Goal: Task Accomplishment & Management: Complete application form

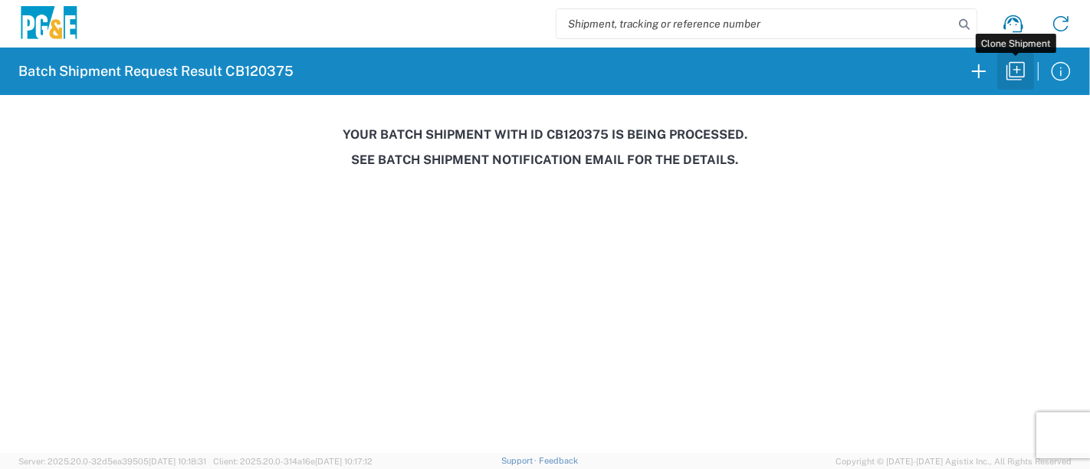
click at [1010, 75] on icon "button" at bounding box center [1015, 71] width 25 height 25
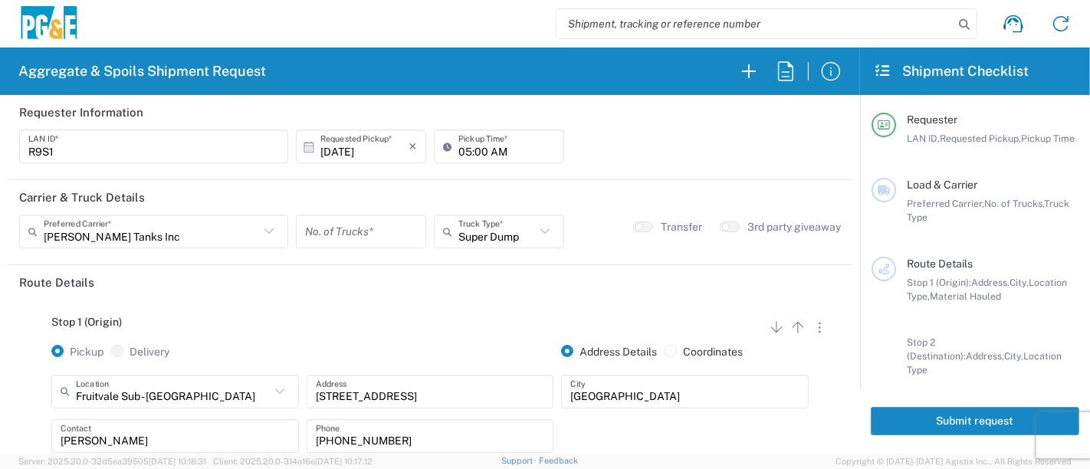
click at [458, 158] on input "05:00 AM" at bounding box center [506, 146] width 97 height 27
type input "06:00 AM"
click at [333, 235] on input "number" at bounding box center [361, 231] width 112 height 27
type input "1"
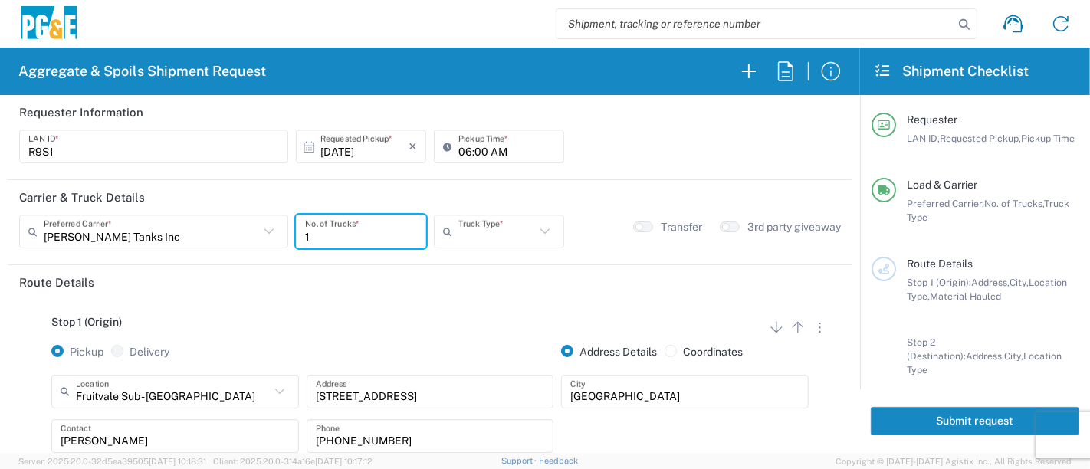
click at [500, 235] on input "text" at bounding box center [496, 231] width 77 height 27
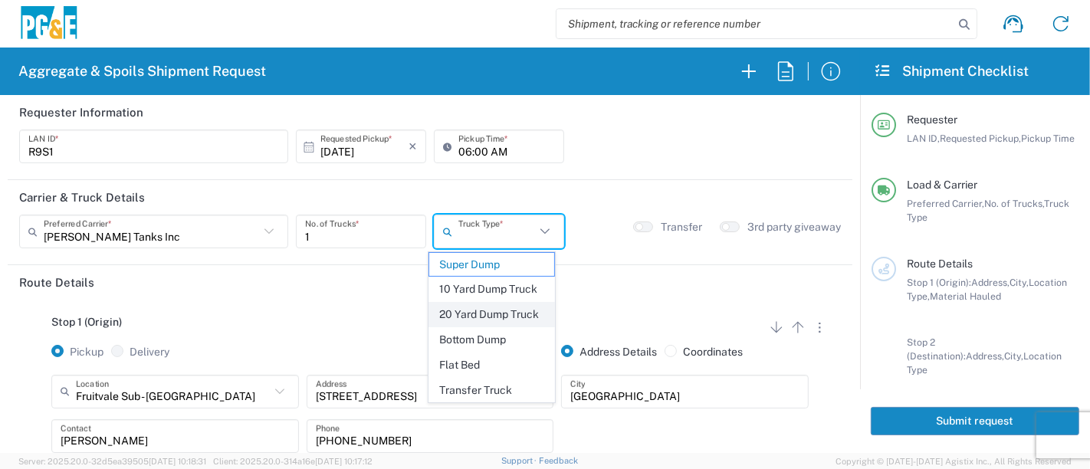
click at [481, 307] on span "20 Yard Dump Truck" at bounding box center [492, 315] width 126 height 24
type input "20 Yard Dump Truck"
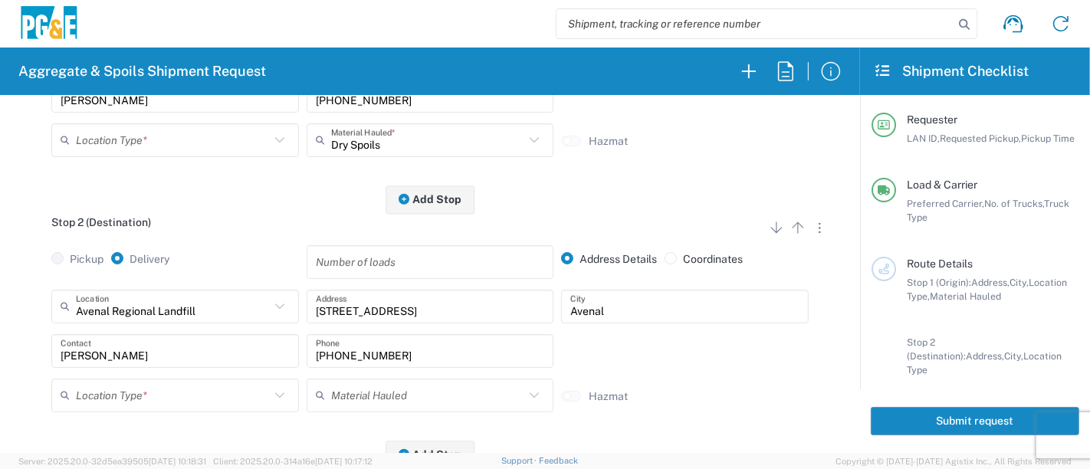
scroll to position [425, 0]
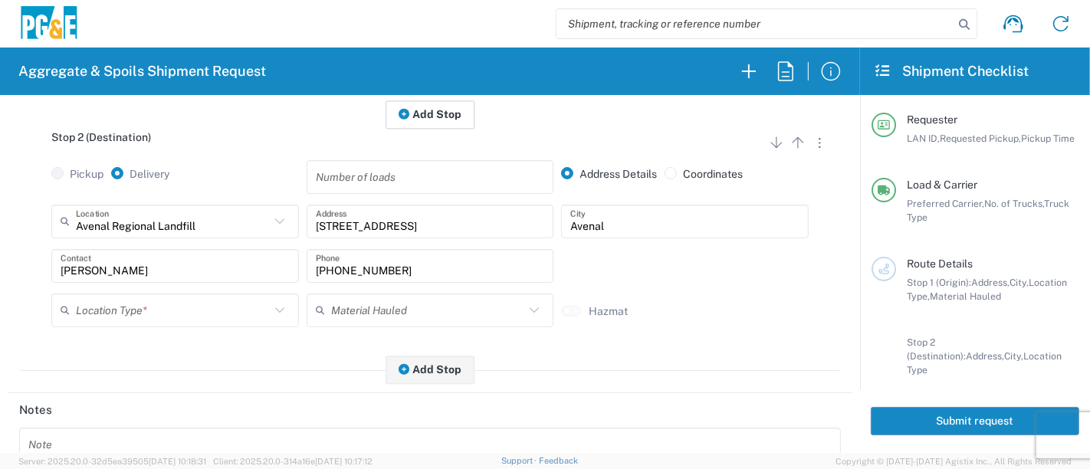
click at [443, 120] on button "Add Stop" at bounding box center [429, 114] width 89 height 28
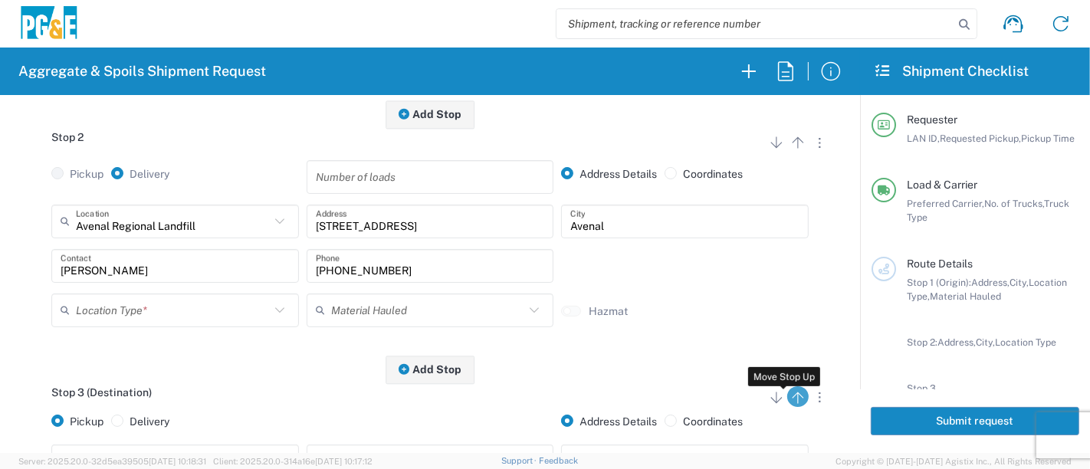
click at [789, 398] on icon "button" at bounding box center [798, 398] width 18 height 18
radio input "false"
radio input "true"
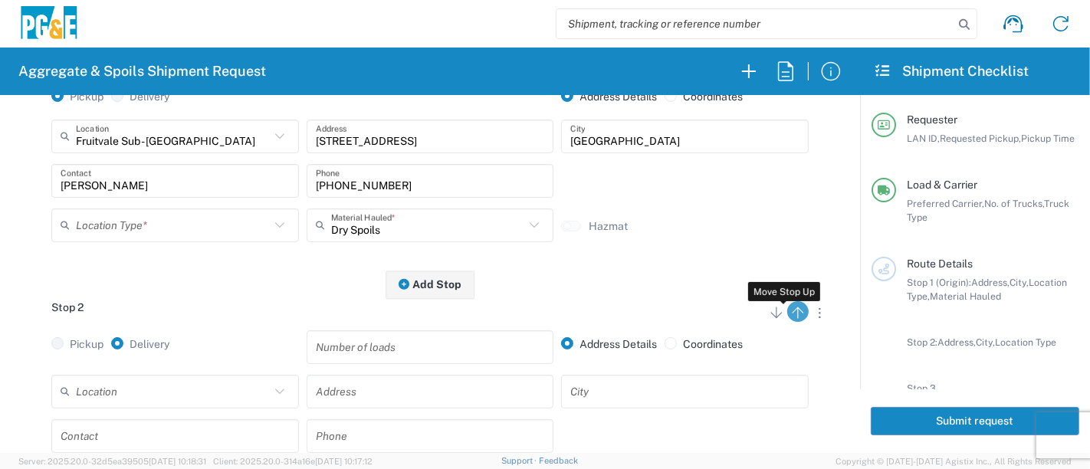
click at [789, 314] on icon "button" at bounding box center [798, 312] width 18 height 18
radio input "false"
radio input "true"
radio input "false"
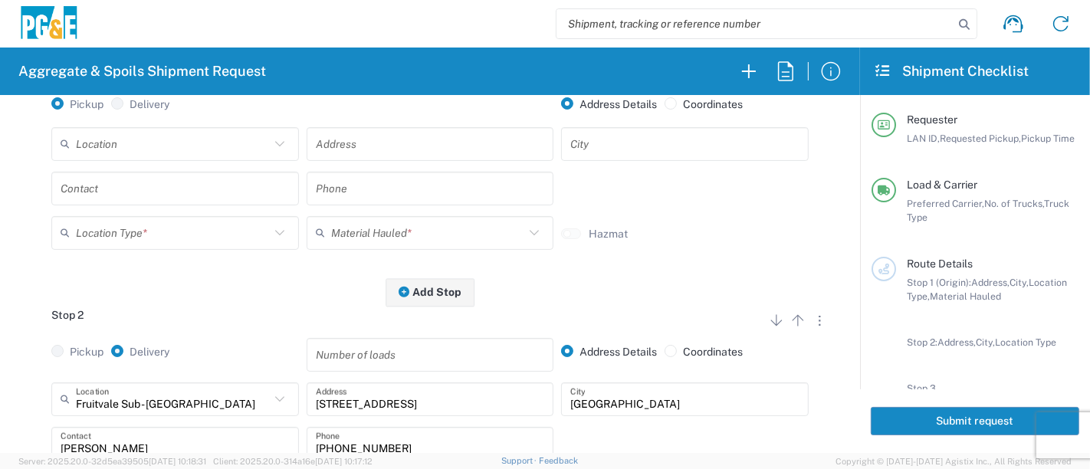
scroll to position [162, 0]
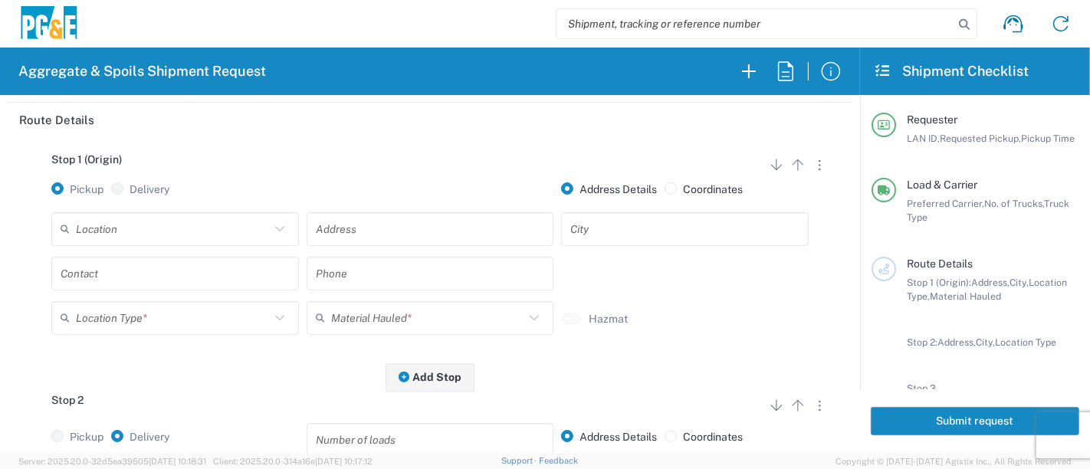
click at [119, 222] on input "text" at bounding box center [173, 228] width 194 height 27
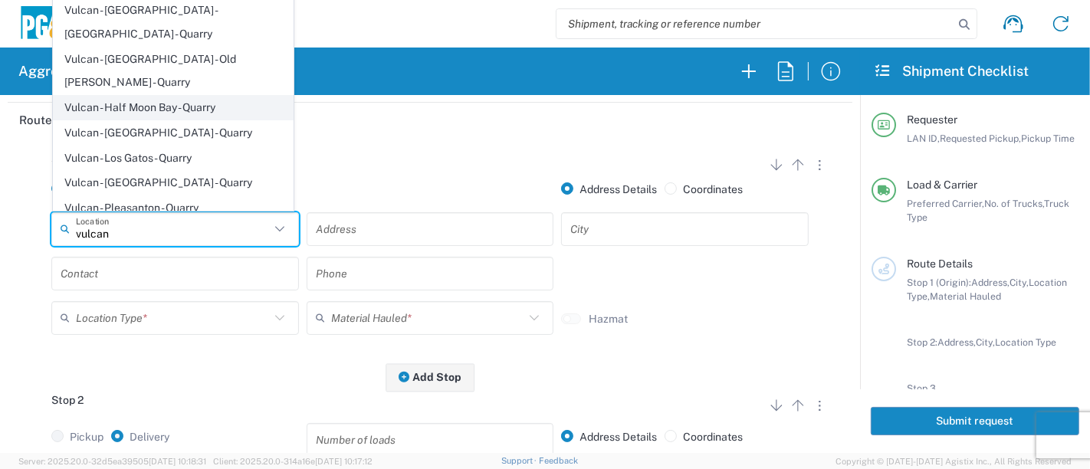
scroll to position [0, 0]
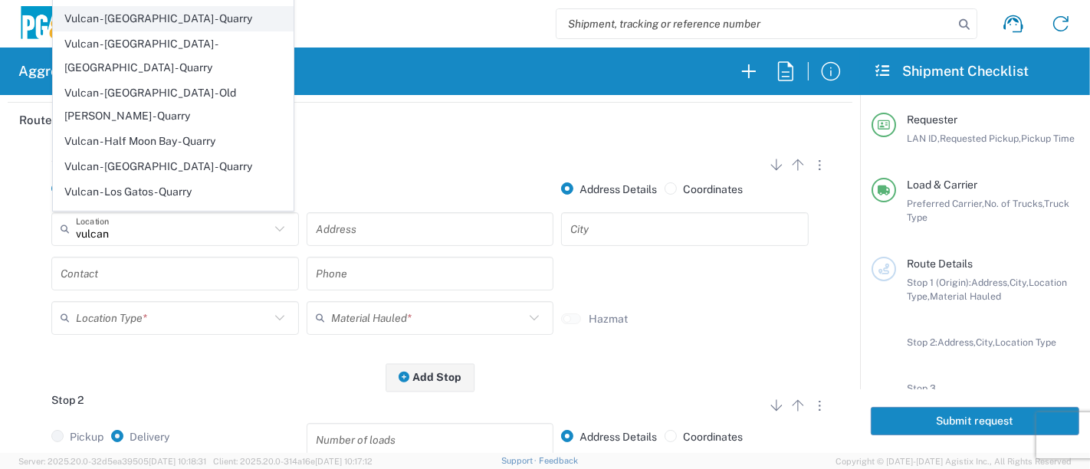
click at [162, 22] on span "Vulcan - [GEOGRAPHIC_DATA] - Quarry" at bounding box center [174, 19] width 240 height 24
type input "Vulcan - [GEOGRAPHIC_DATA] - Quarry"
type input "[STREET_ADDRESS]"
type input "[GEOGRAPHIC_DATA]"
type input "Quarry"
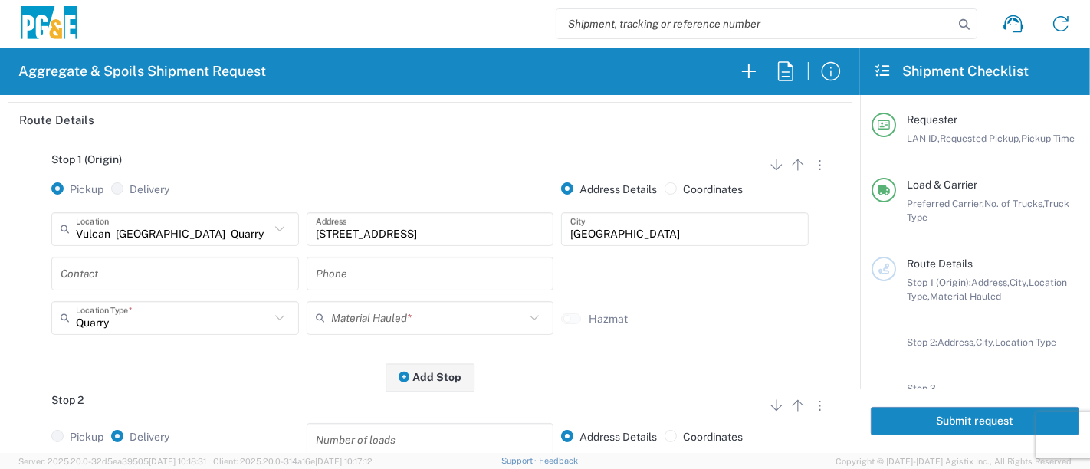
click at [203, 279] on input "text" at bounding box center [175, 273] width 229 height 27
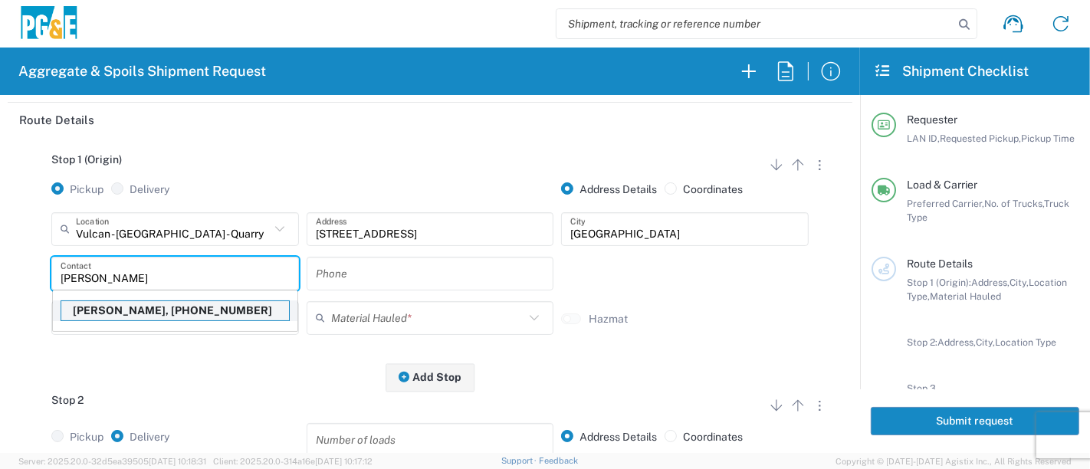
click at [225, 312] on p "[PERSON_NAME], [PHONE_NUMBER]" at bounding box center [175, 310] width 228 height 19
type input "[PERSON_NAME]"
type input "[PHONE_NUMBER]"
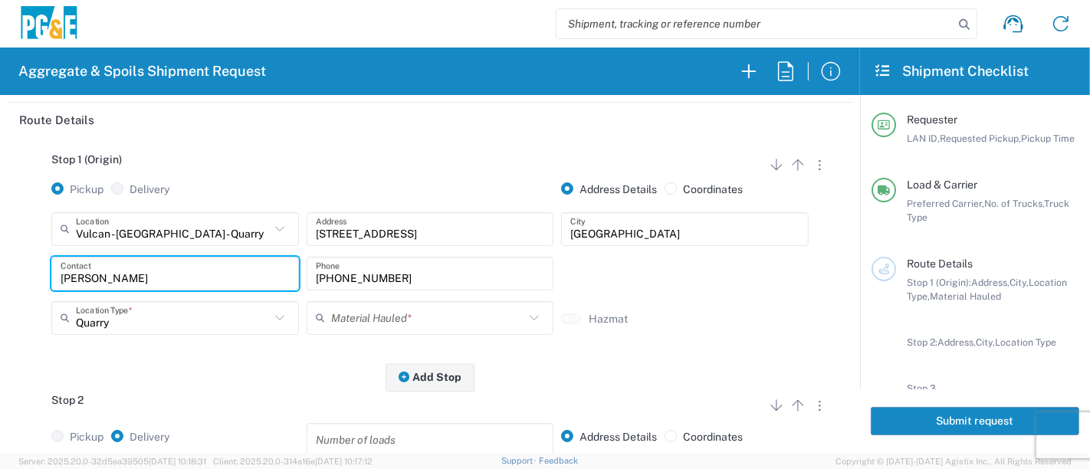
click at [375, 313] on input "text" at bounding box center [428, 317] width 194 height 27
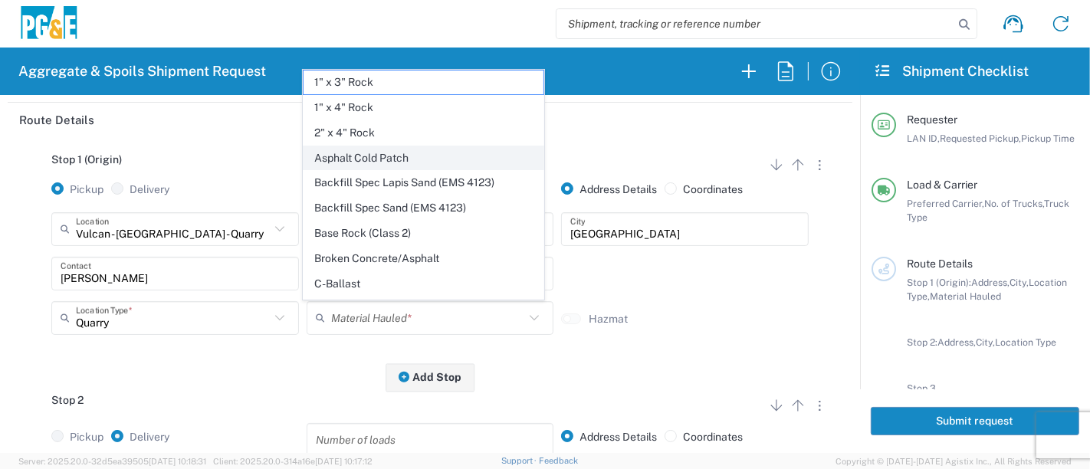
click at [411, 149] on span "Asphalt Cold Patch" at bounding box center [423, 158] width 240 height 24
type input "Asphalt Cold Patch"
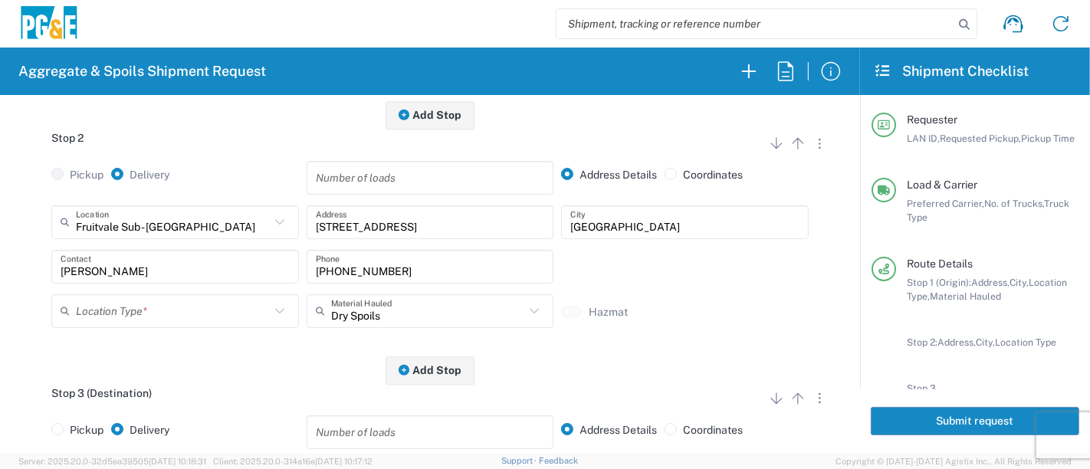
scroll to position [425, 0]
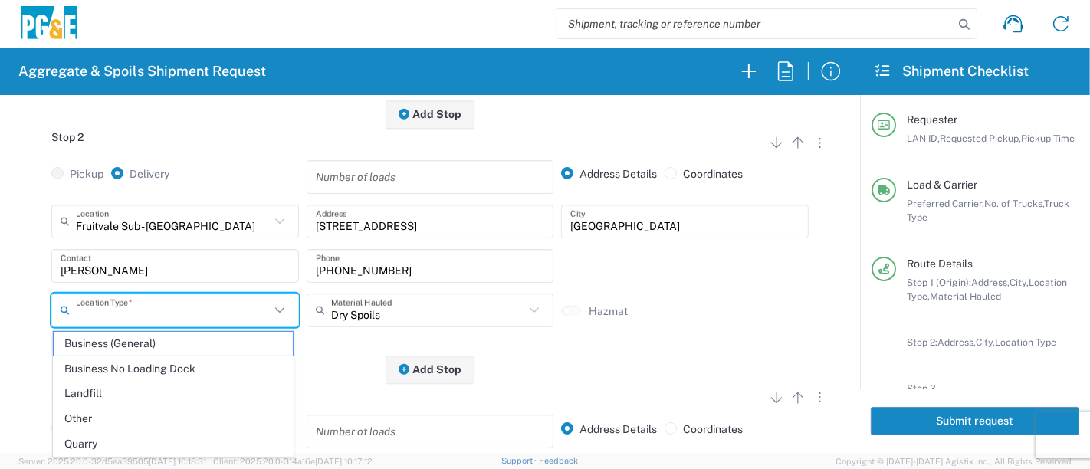
click at [223, 307] on input "text" at bounding box center [173, 310] width 194 height 27
click at [158, 417] on span "Other" at bounding box center [174, 419] width 240 height 24
type input "Other"
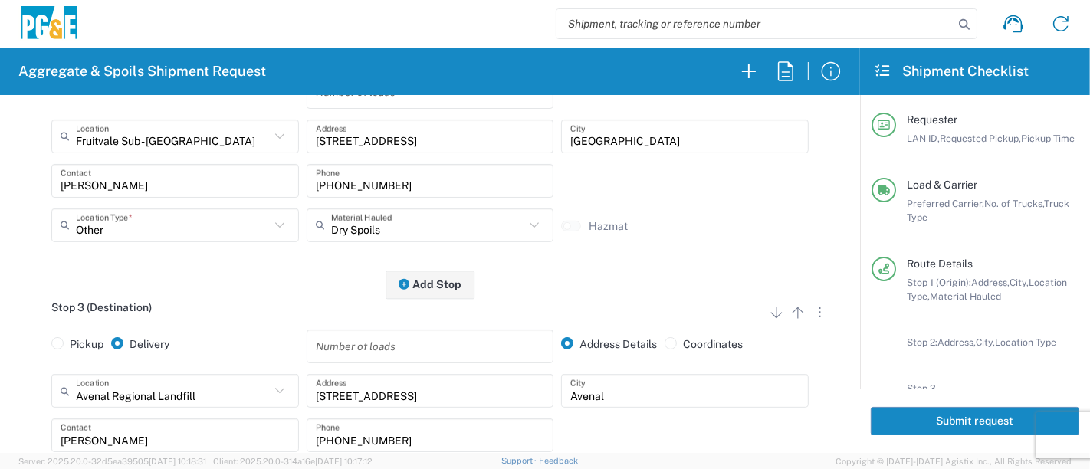
scroll to position [595, 0]
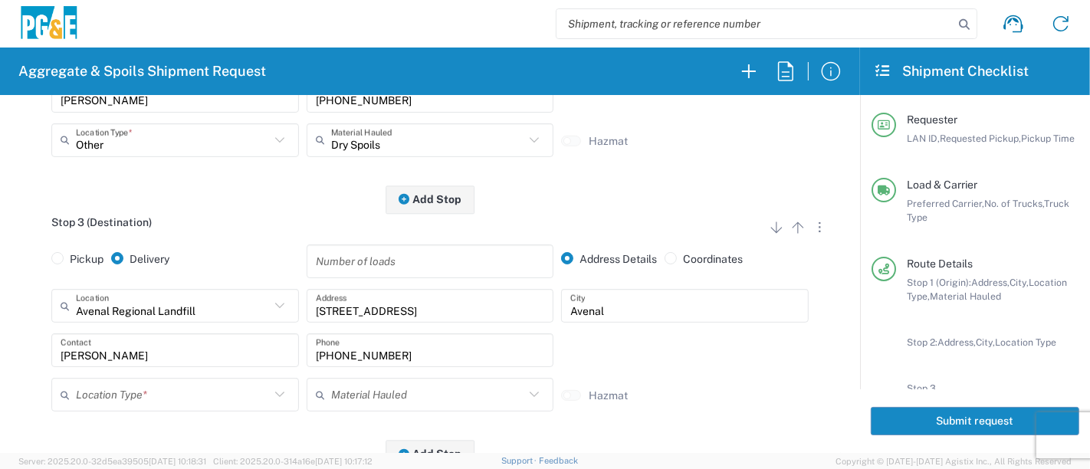
click at [189, 397] on input "text" at bounding box center [173, 395] width 194 height 27
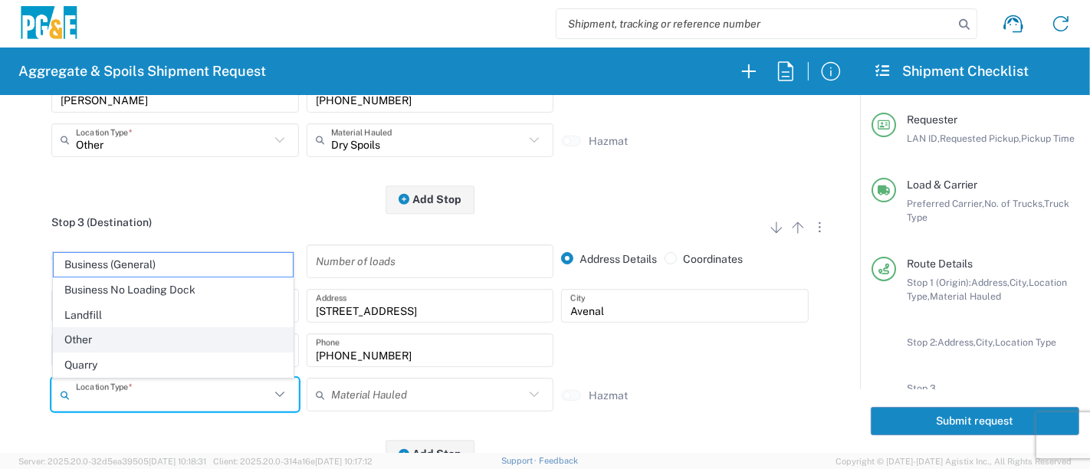
click at [152, 346] on span "Other" at bounding box center [174, 340] width 240 height 24
type input "Other"
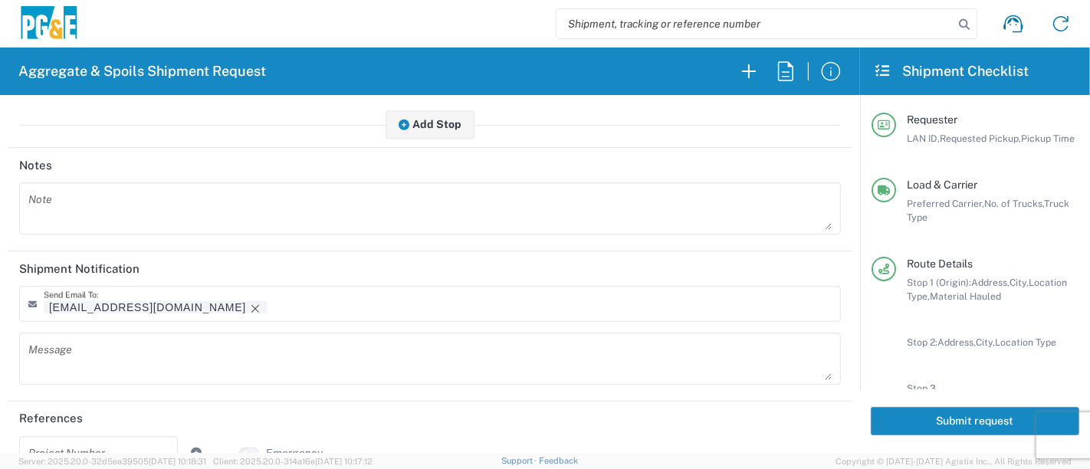
scroll to position [936, 0]
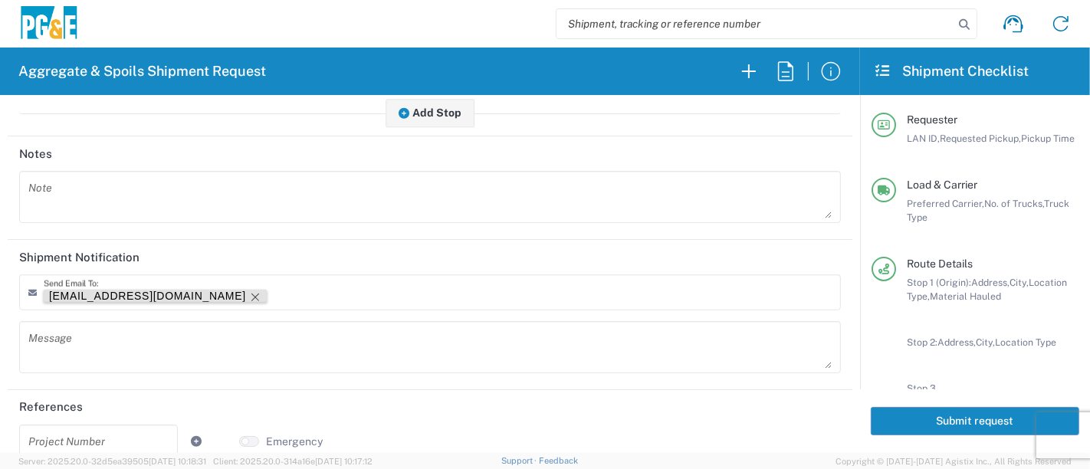
click at [249, 294] on icon "Remove tag" at bounding box center [255, 297] width 12 height 12
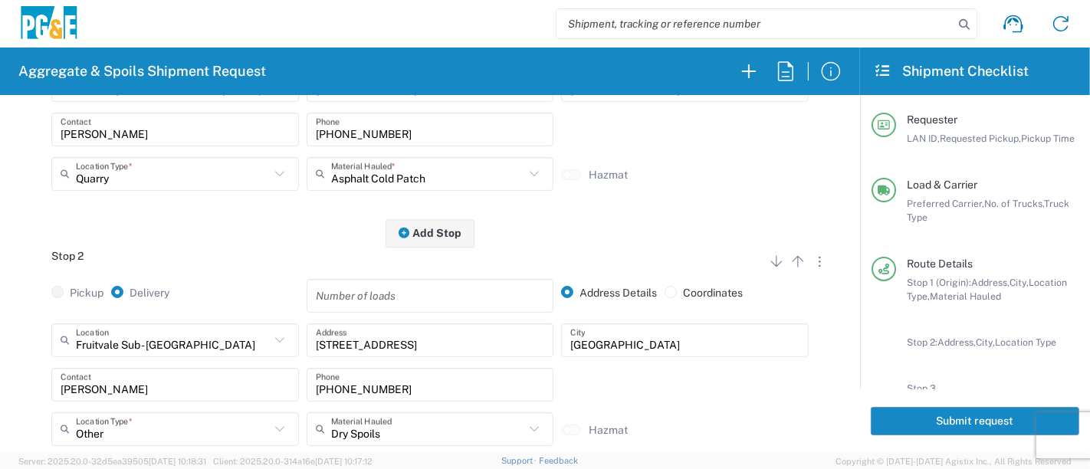
scroll to position [340, 0]
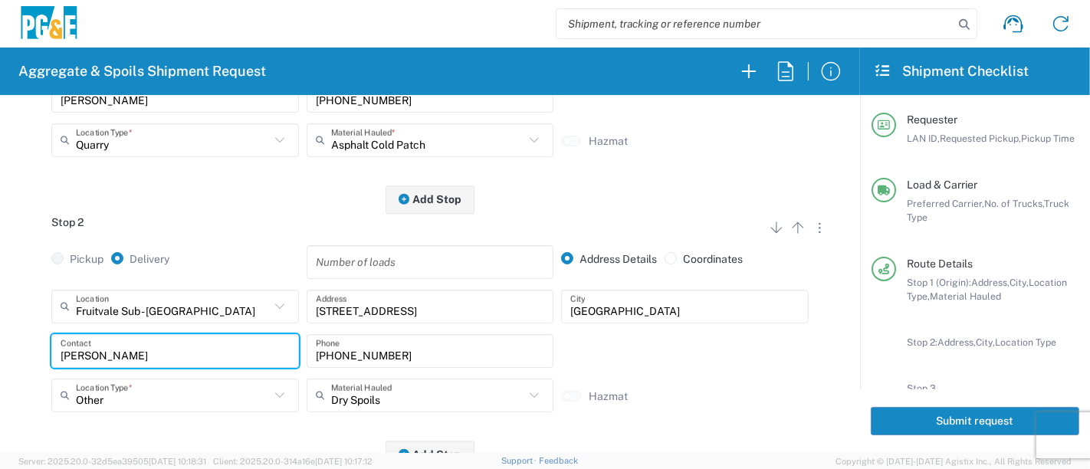
drag, startPoint x: 134, startPoint y: 357, endPoint x: 0, endPoint y: 382, distance: 136.3
click at [0, 382] on form "Requester Information R9S1 LAN ID * [DATE] × Requested Pickup * Cancel Apply 06…" at bounding box center [430, 274] width 860 height 358
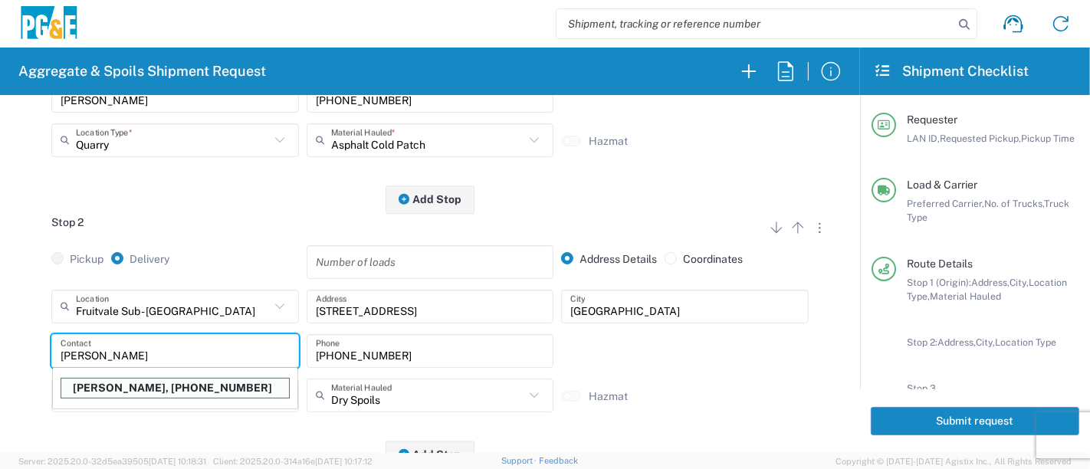
type input "[PERSON_NAME]"
drag, startPoint x: 116, startPoint y: 375, endPoint x: 115, endPoint y: 384, distance: 8.6
click at [115, 384] on div "[PERSON_NAME], [PHONE_NUMBER]" at bounding box center [175, 388] width 244 height 30
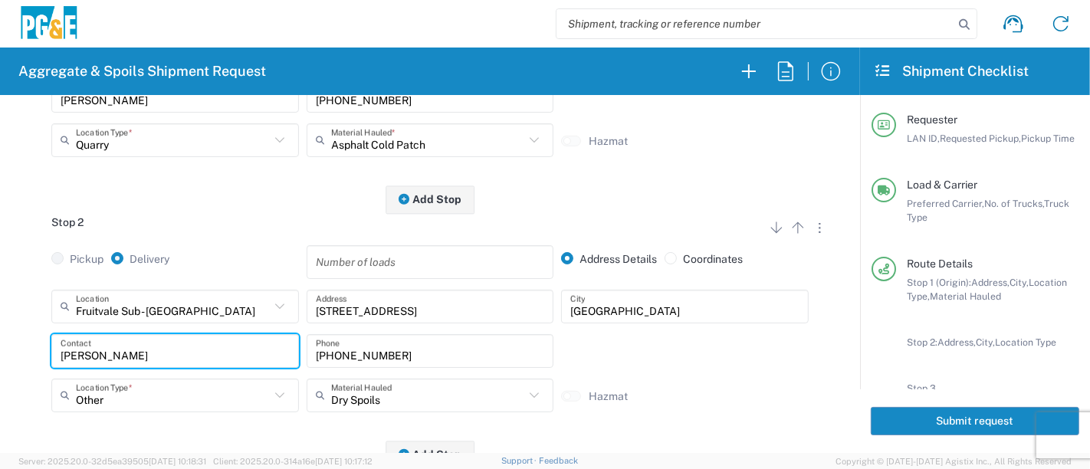
type input "Other"
click at [115, 385] on input "Other" at bounding box center [173, 395] width 194 height 27
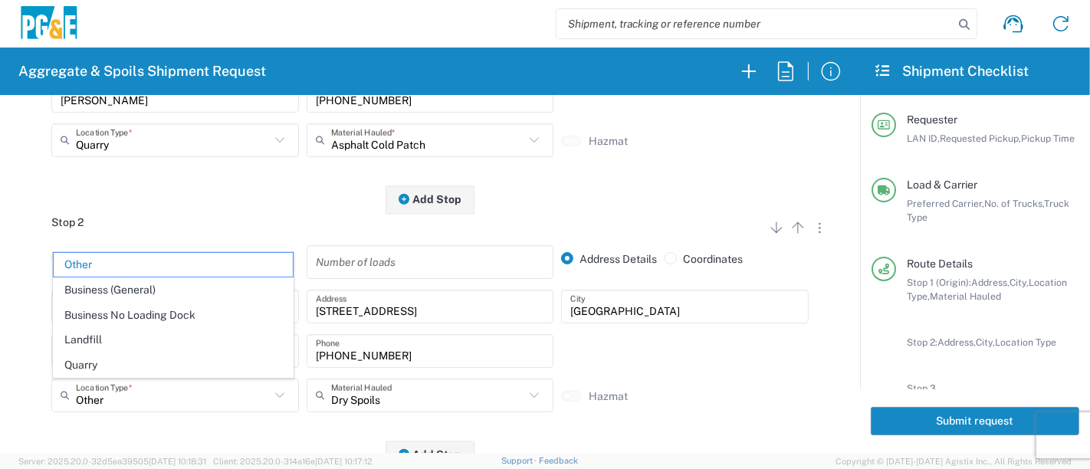
click at [126, 434] on div "Stop 2 Add Stop Above Add Stop Below Remove Stop Pickup Delivery Number of load…" at bounding box center [429, 327] width 821 height 255
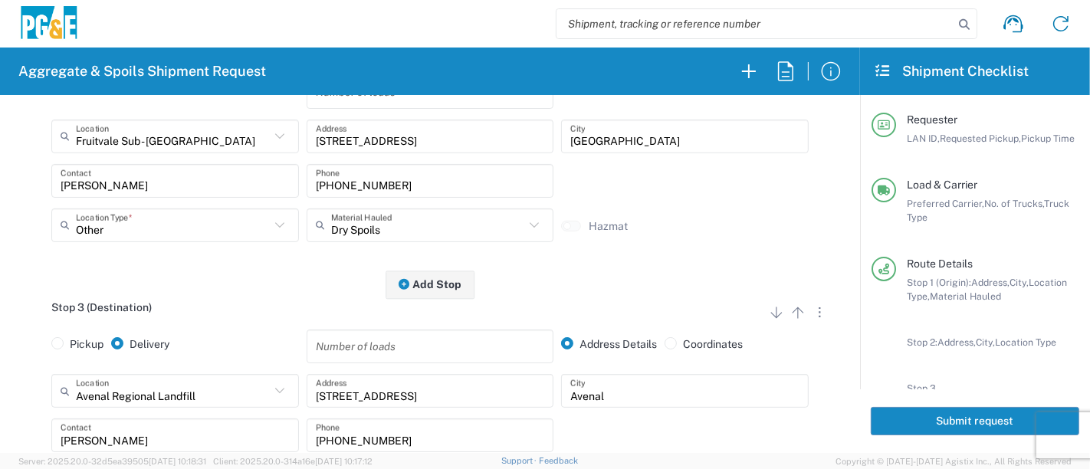
scroll to position [595, 0]
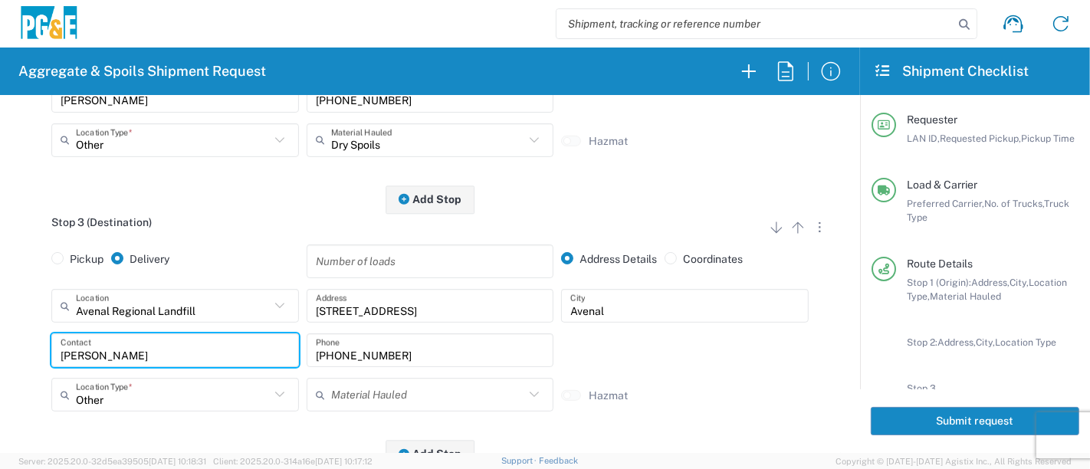
drag, startPoint x: 118, startPoint y: 356, endPoint x: 0, endPoint y: 364, distance: 118.3
click at [0, 364] on form "Requester Information R9S1 LAN ID * [DATE] × Requested Pickup * Cancel Apply 06…" at bounding box center [430, 274] width 860 height 358
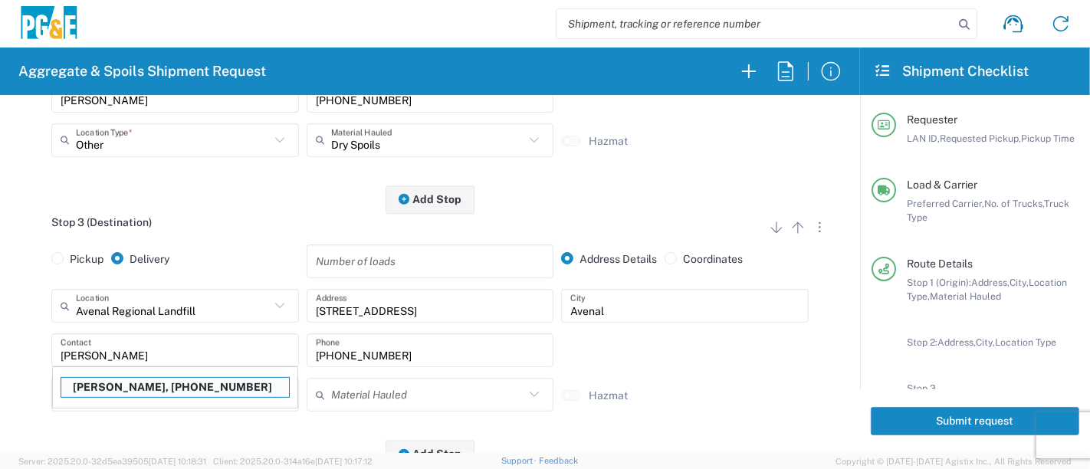
click at [123, 384] on p "[PERSON_NAME], [PHONE_NUMBER]" at bounding box center [175, 387] width 228 height 19
type input "[PERSON_NAME]"
type input "[PHONE_NUMBER]"
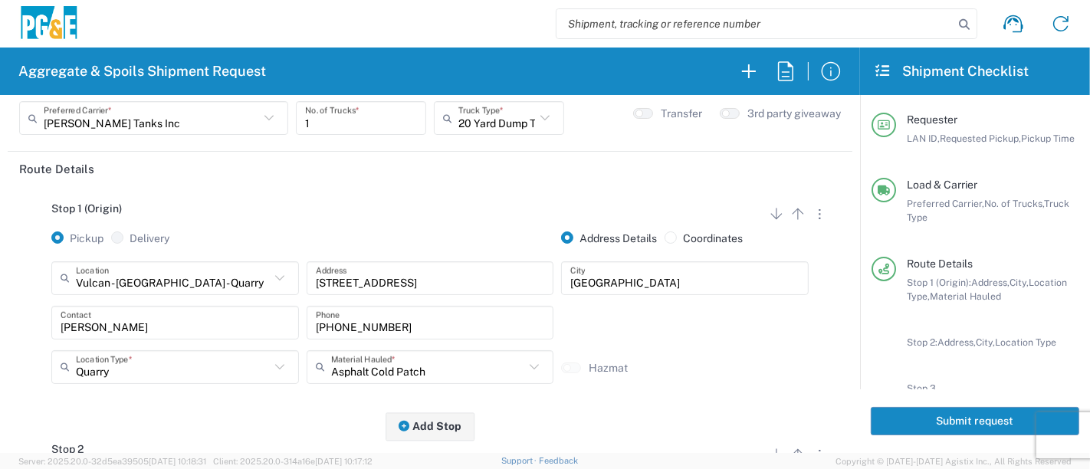
scroll to position [0, 0]
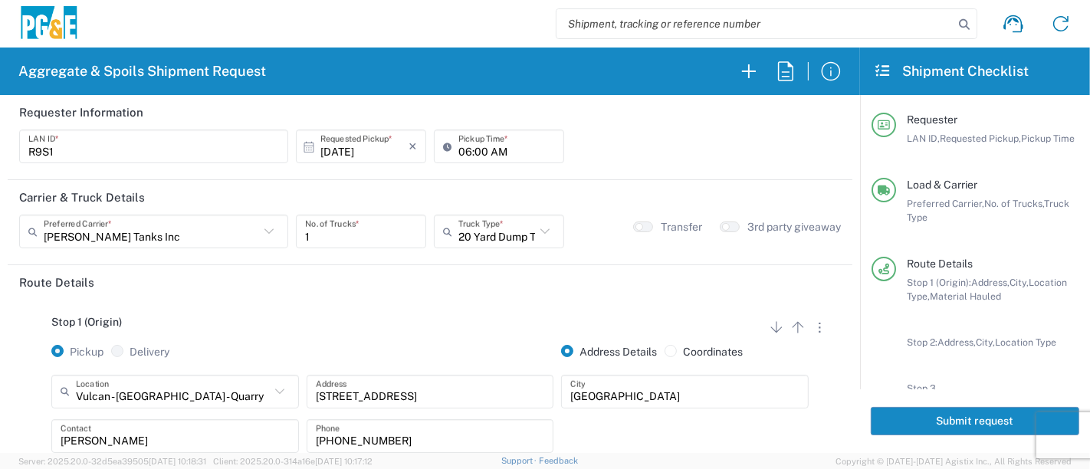
click at [943, 418] on button "Submit request" at bounding box center [974, 421] width 208 height 28
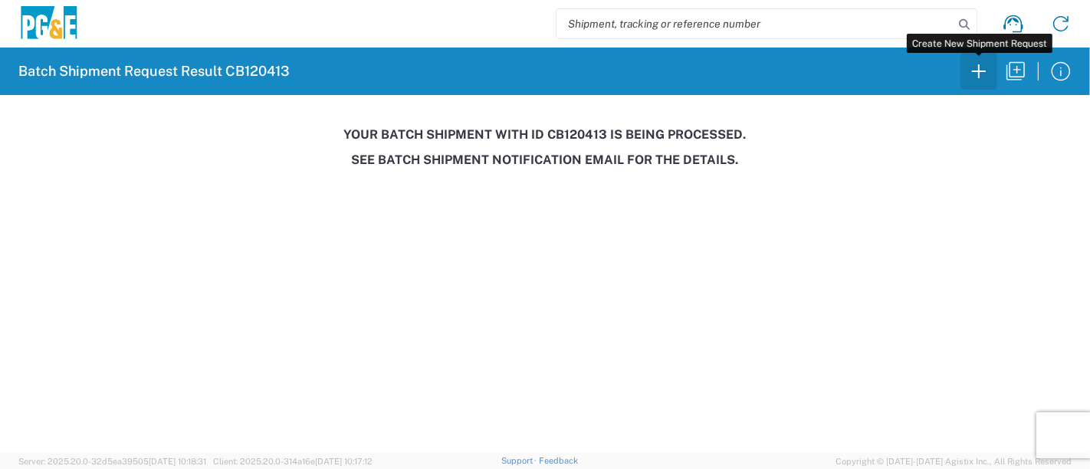
click at [975, 70] on icon "button" at bounding box center [979, 71] width 14 height 14
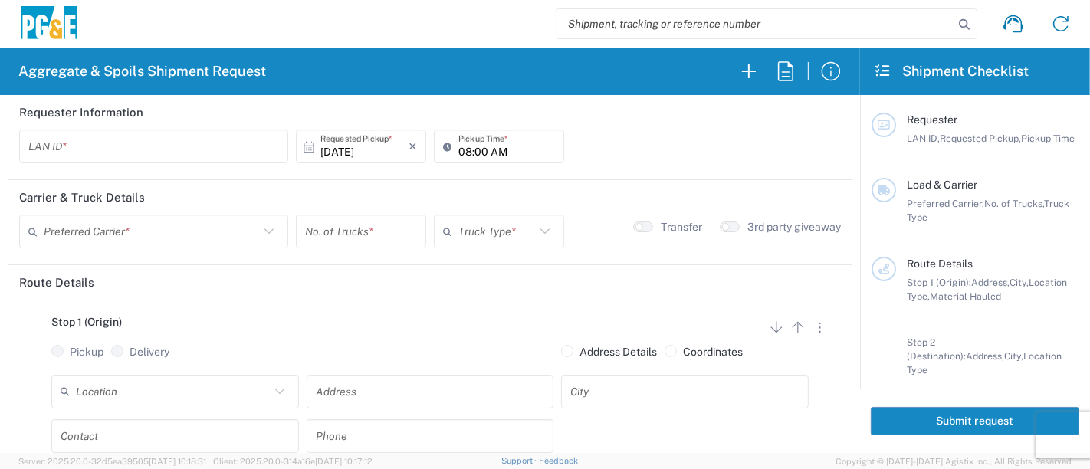
click at [244, 139] on input "text" at bounding box center [153, 146] width 251 height 27
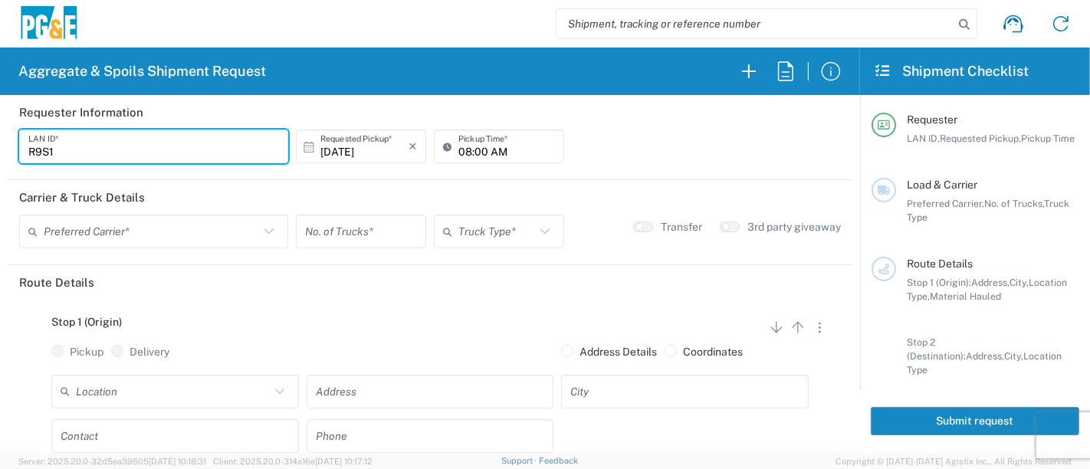
type input "R9S1"
click at [458, 154] on input "08:00 AM" at bounding box center [506, 146] width 97 height 27
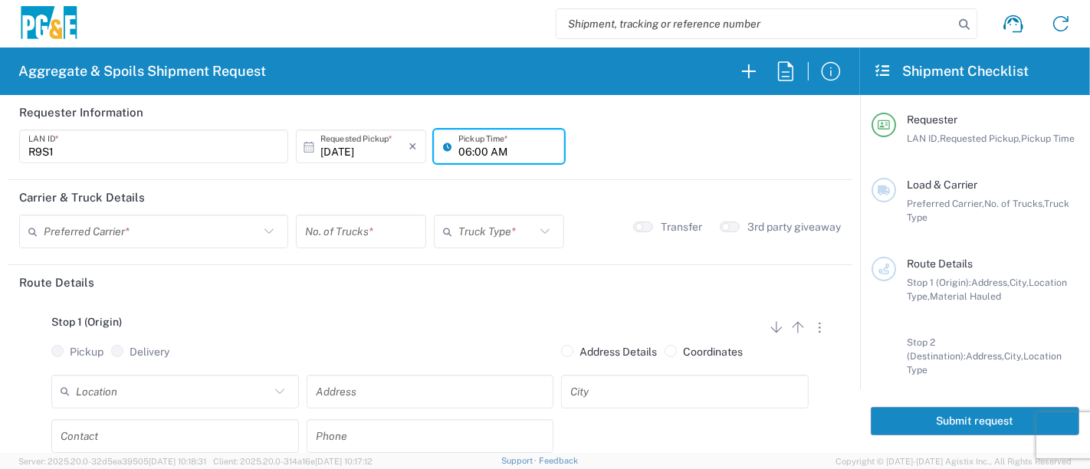
type input "06:00 AM"
click at [171, 233] on input "text" at bounding box center [151, 231] width 215 height 27
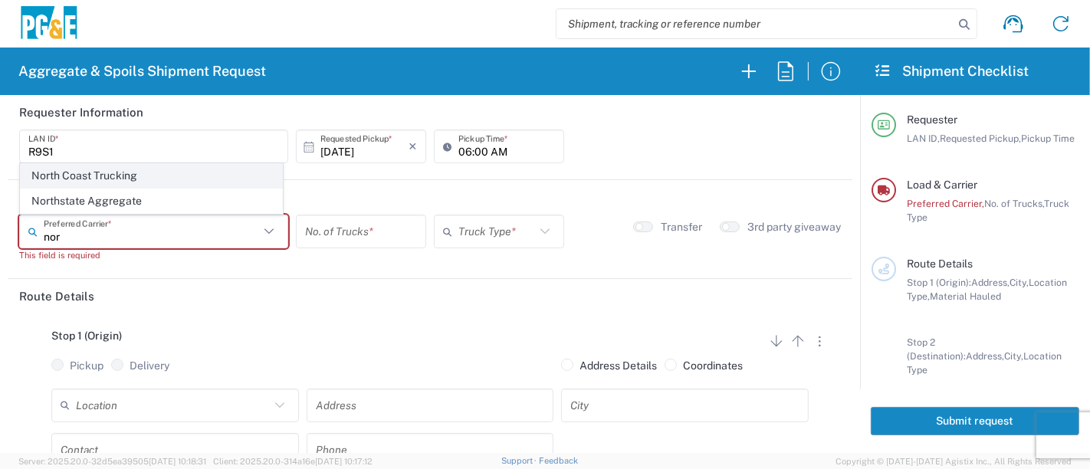
click at [77, 172] on span "North Coast Trucking" at bounding box center [151, 176] width 261 height 24
type input "North Coast Trucking"
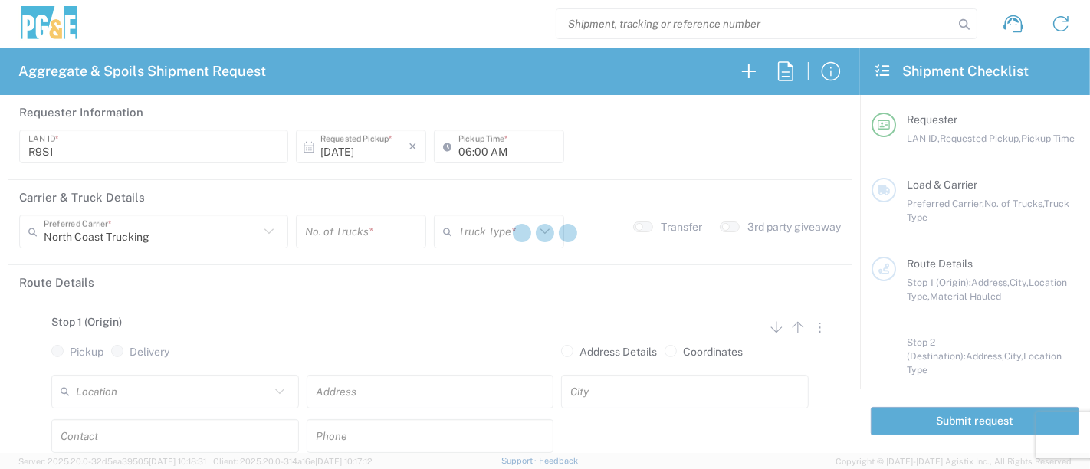
click at [362, 238] on div at bounding box center [545, 234] width 1090 height 469
click at [361, 235] on div at bounding box center [545, 234] width 1090 height 469
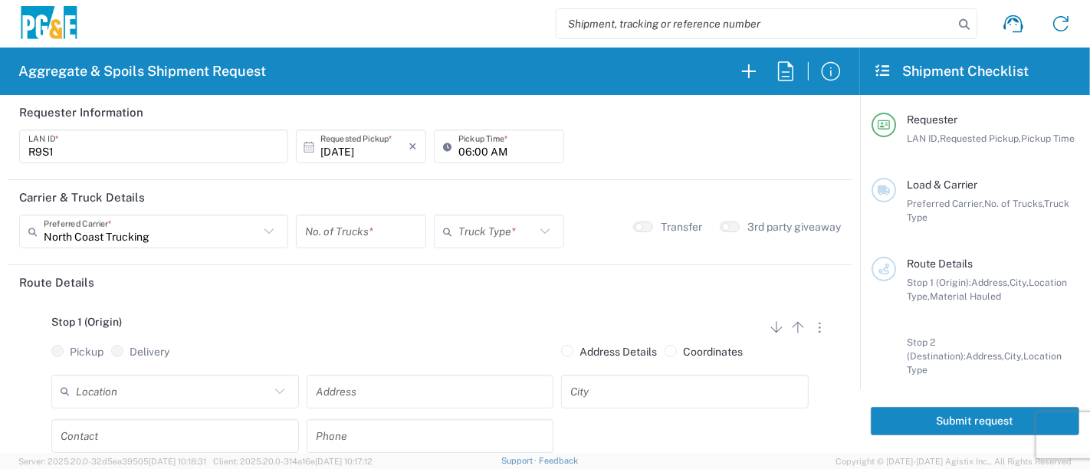
click at [360, 235] on input "number" at bounding box center [361, 231] width 112 height 27
type input "1"
click at [464, 236] on input "text" at bounding box center [496, 231] width 77 height 27
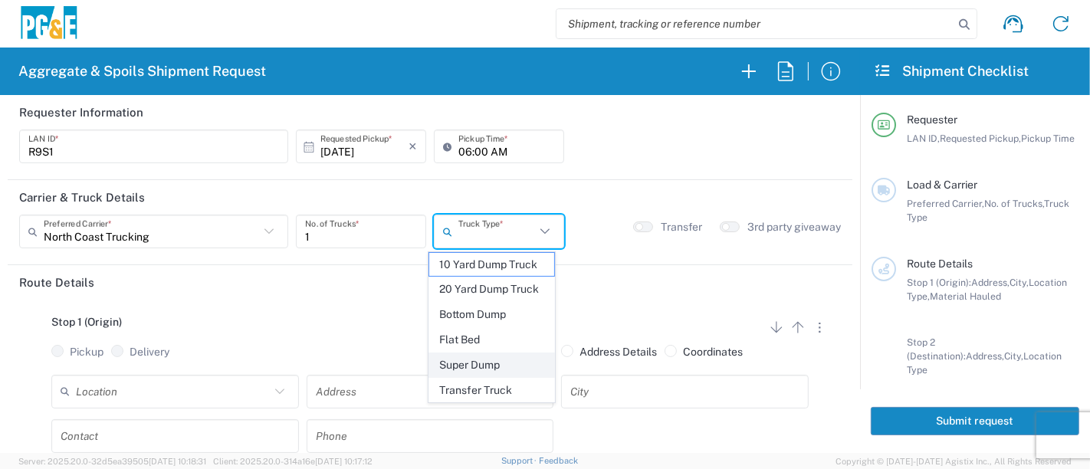
click at [484, 357] on span "Super Dump" at bounding box center [492, 365] width 126 height 24
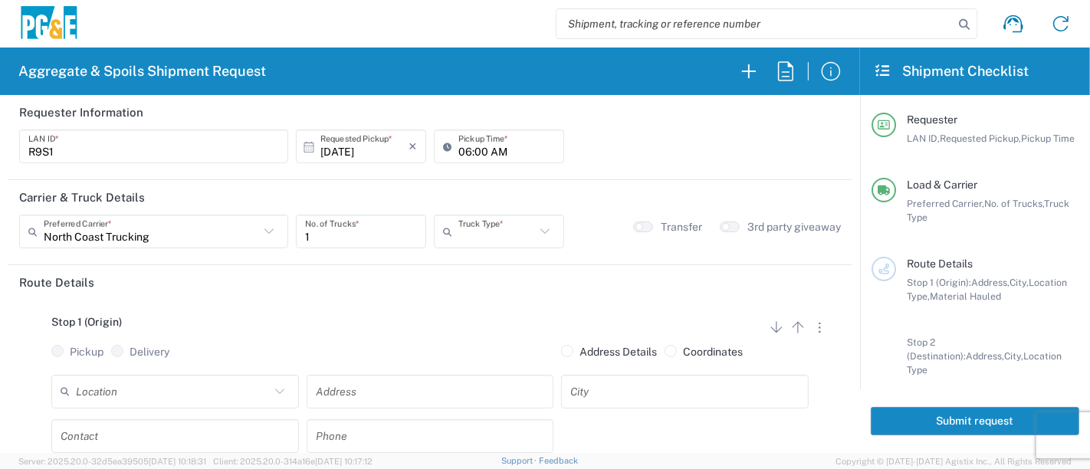
type input "Super Dump"
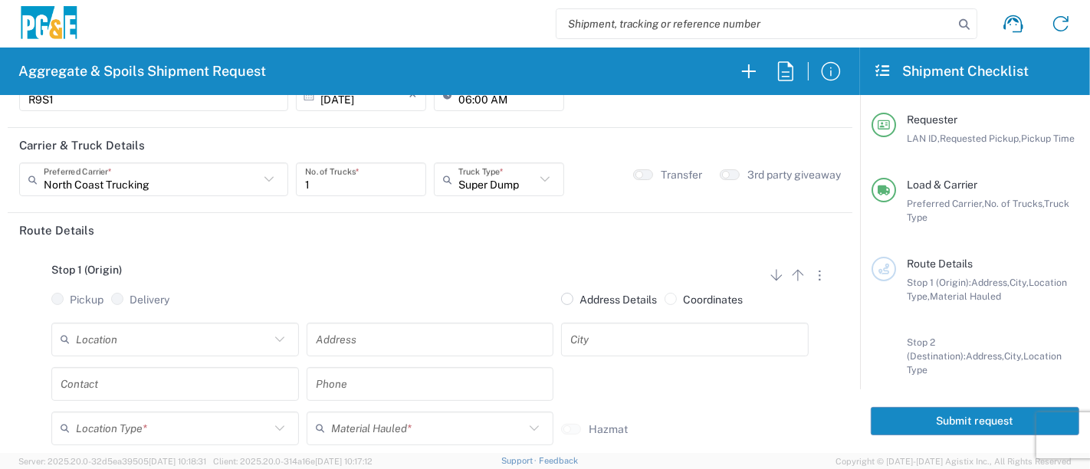
scroll to position [85, 0]
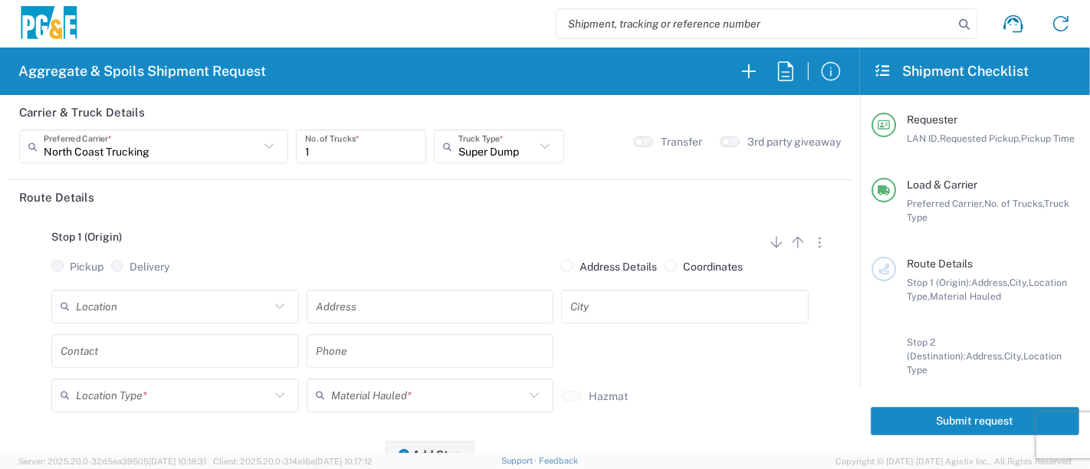
click at [191, 314] on input "text" at bounding box center [173, 306] width 194 height 27
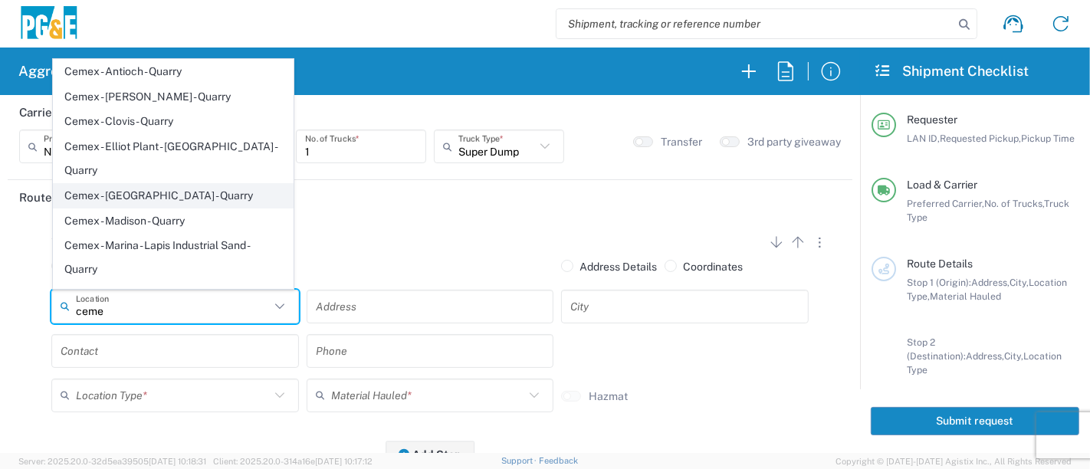
click at [138, 184] on span "Cemex - [GEOGRAPHIC_DATA] - Quarry" at bounding box center [174, 196] width 240 height 24
type input "Cemex - [GEOGRAPHIC_DATA] - Quarry"
type input "[STREET_ADDRESS][PERSON_NAME]"
type input "[GEOGRAPHIC_DATA]"
type input "Quarry"
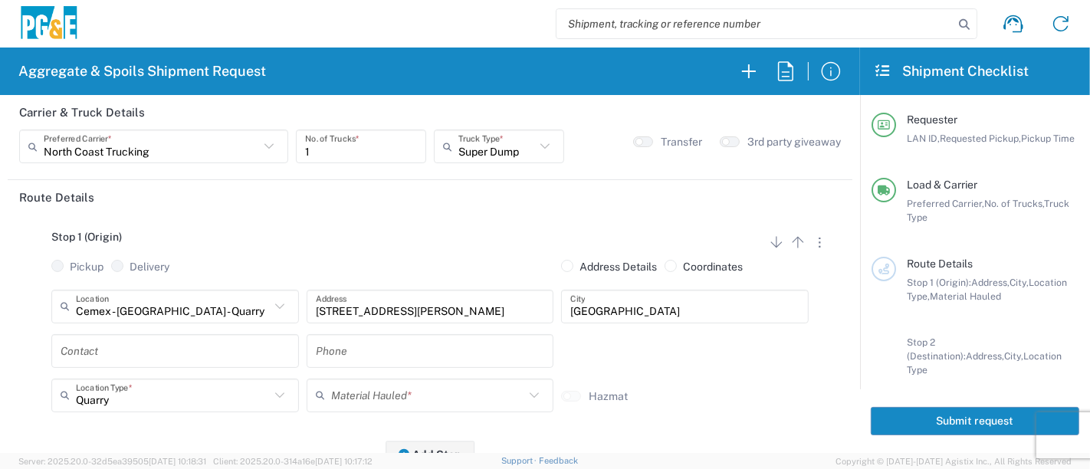
click at [177, 360] on input "text" at bounding box center [175, 350] width 229 height 27
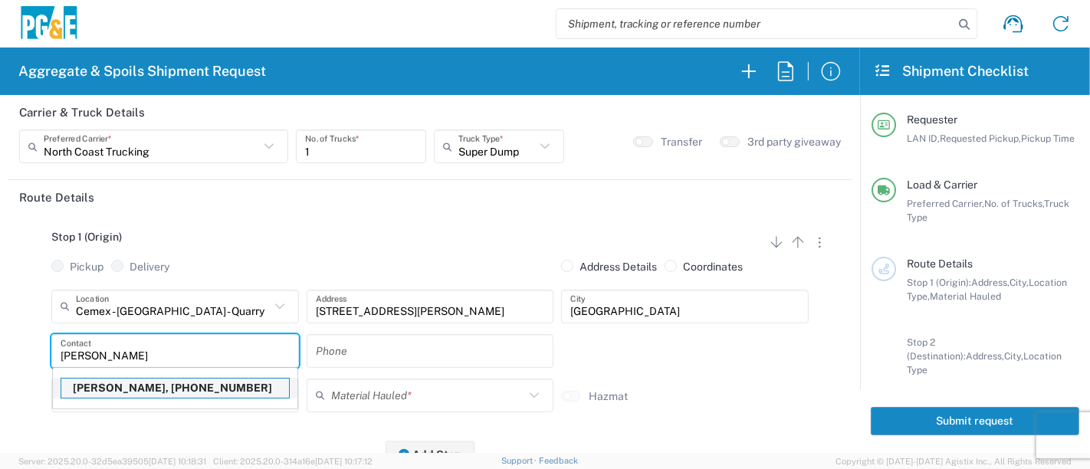
click at [162, 384] on p "[PERSON_NAME], [PHONE_NUMBER]" at bounding box center [175, 388] width 228 height 19
type input "[PERSON_NAME]"
type input "[PHONE_NUMBER]"
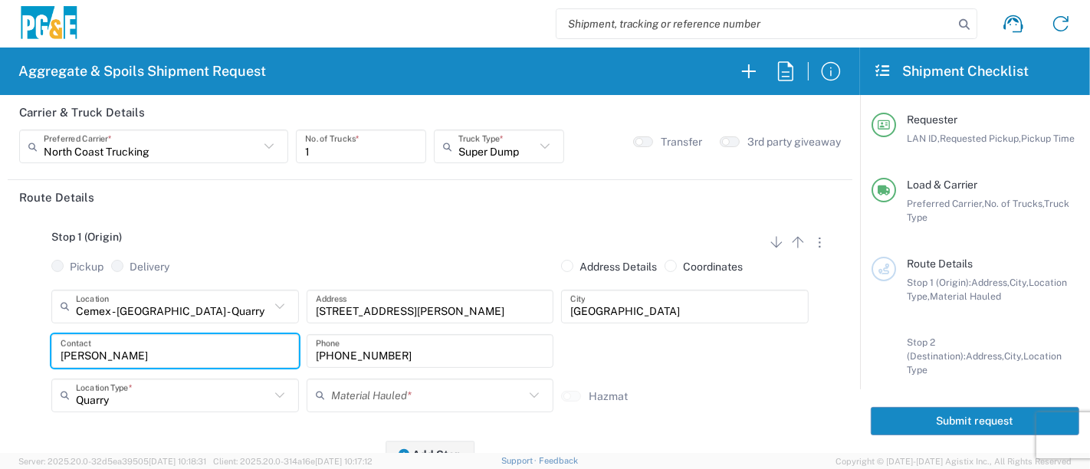
click at [381, 402] on input "text" at bounding box center [428, 395] width 194 height 27
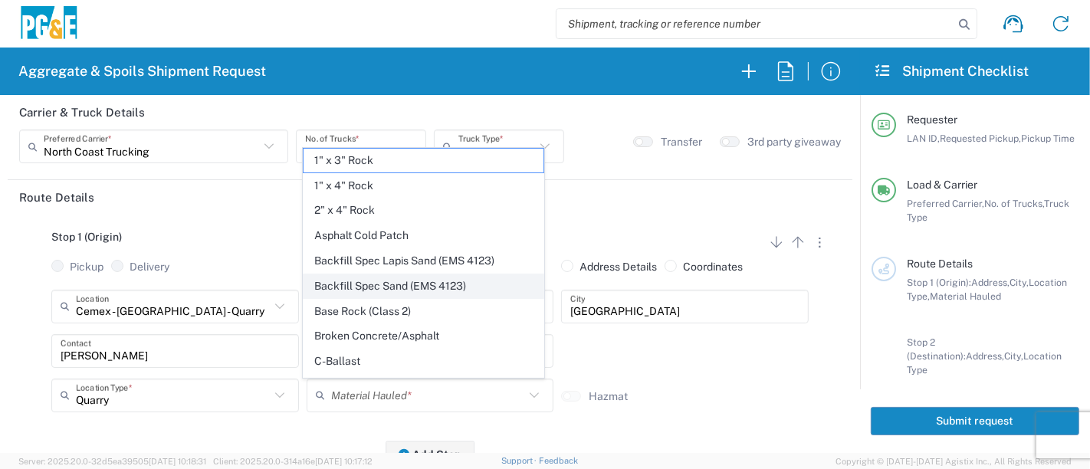
click at [417, 287] on span "Backfill Spec Sand (EMS 4123)" at bounding box center [423, 286] width 240 height 24
type input "Backfill Spec Sand (EMS 4123)"
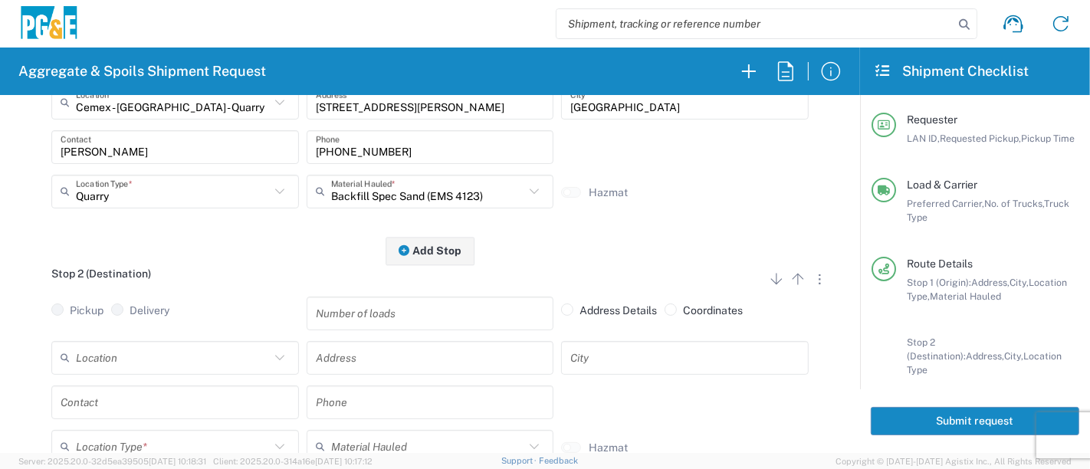
scroll to position [255, 0]
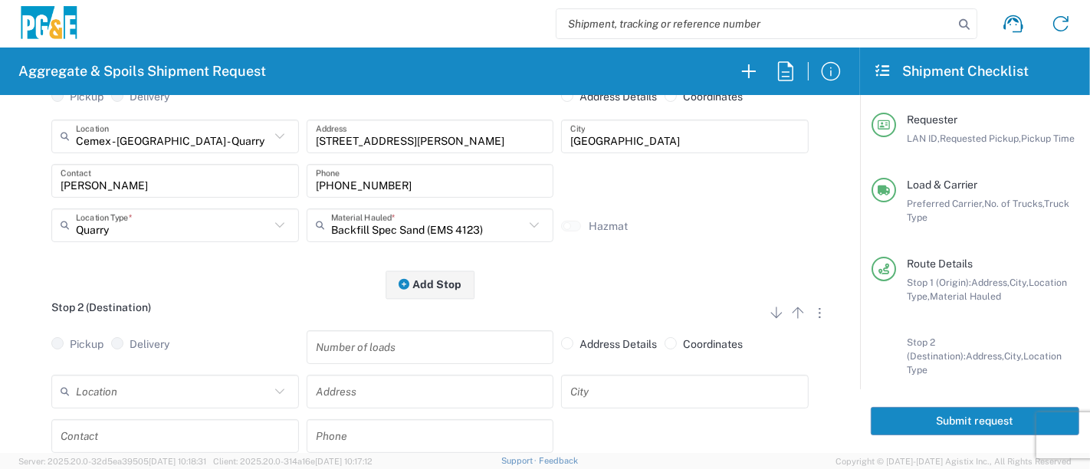
click at [178, 379] on input "text" at bounding box center [173, 391] width 194 height 27
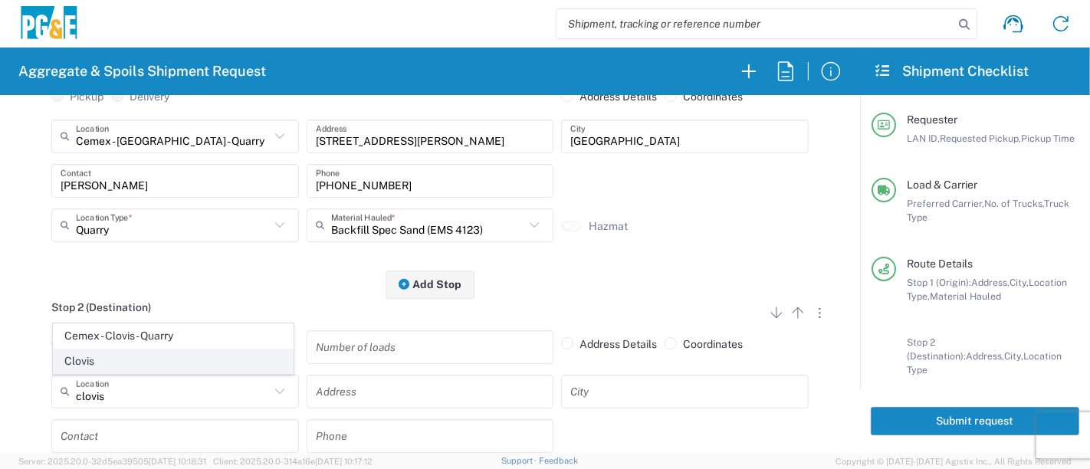
click at [168, 356] on span "Clovis" at bounding box center [174, 361] width 240 height 24
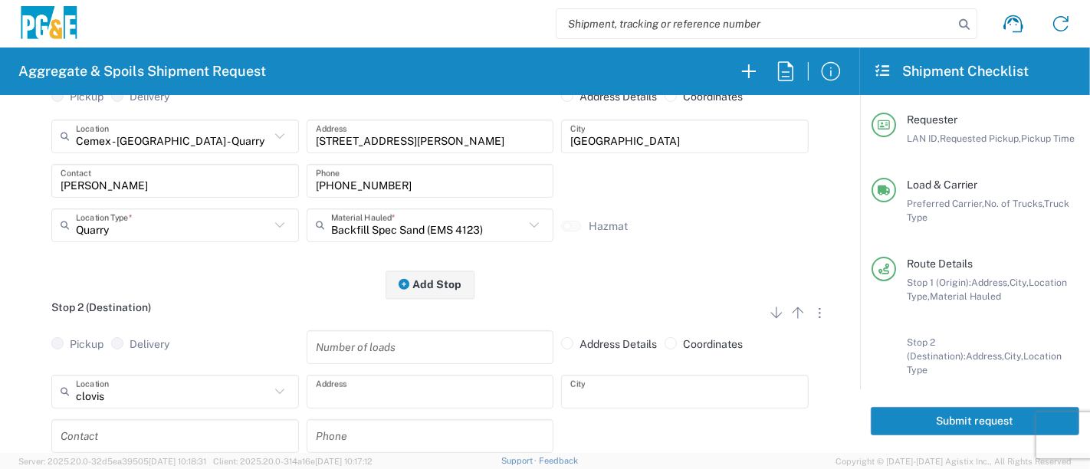
type input "Clovis"
type input "[STREET_ADDRESS]"
type input "Clovis"
type input "Business No Loading Dock"
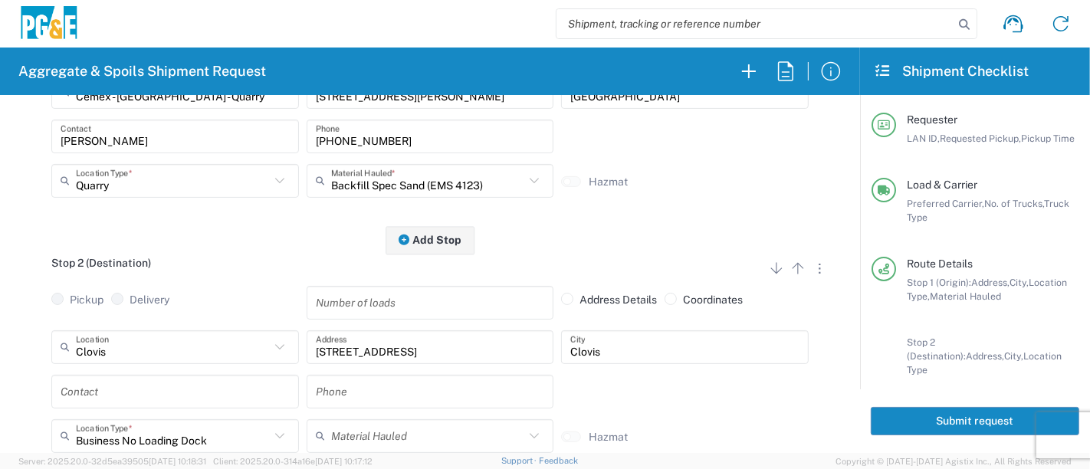
scroll to position [340, 0]
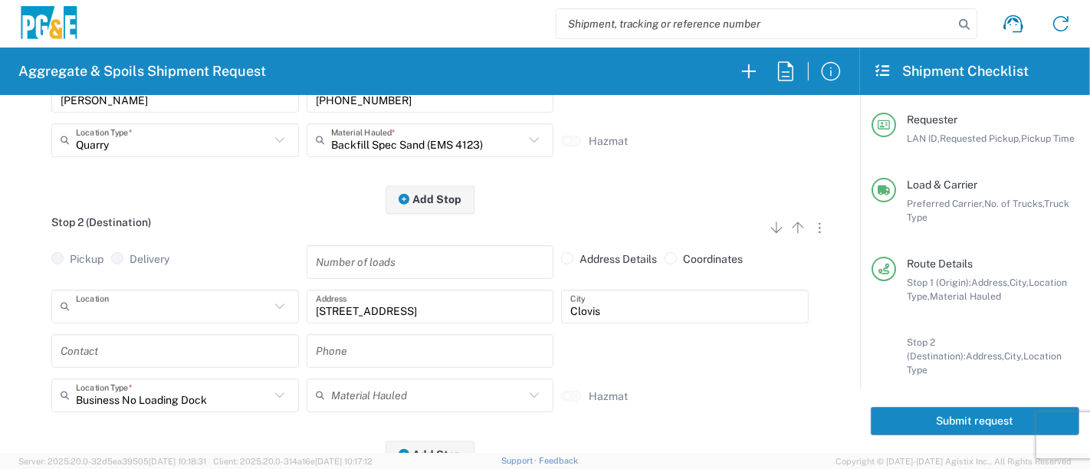
click at [0, 318] on form "Requester Information R9S1 LAN ID * [DATE] × Requested Pickup * Cancel Apply 06…" at bounding box center [430, 274] width 860 height 358
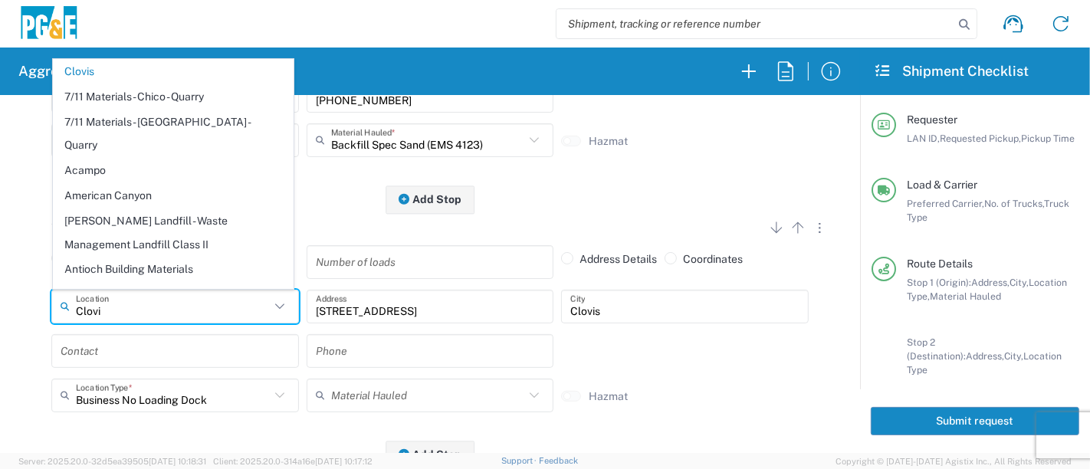
type input "Clovis"
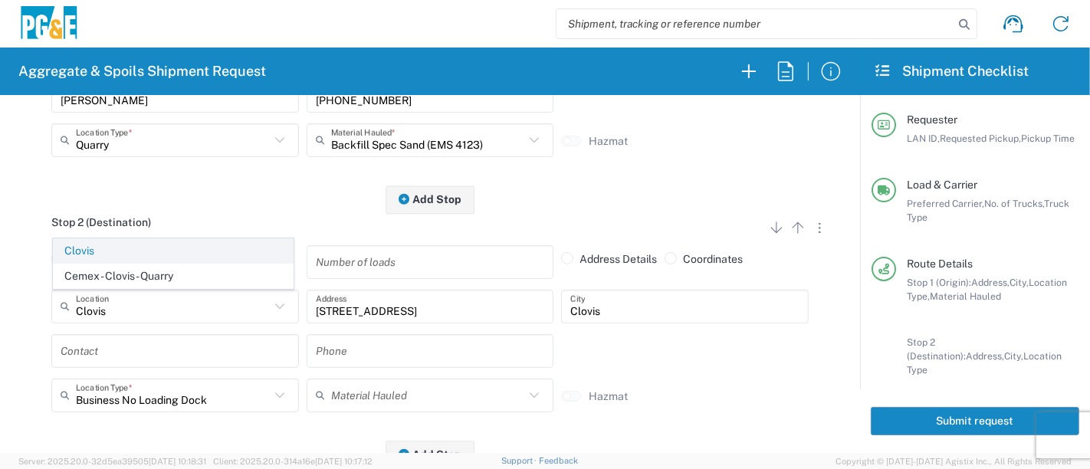
click at [111, 253] on span "Clovis" at bounding box center [174, 251] width 240 height 24
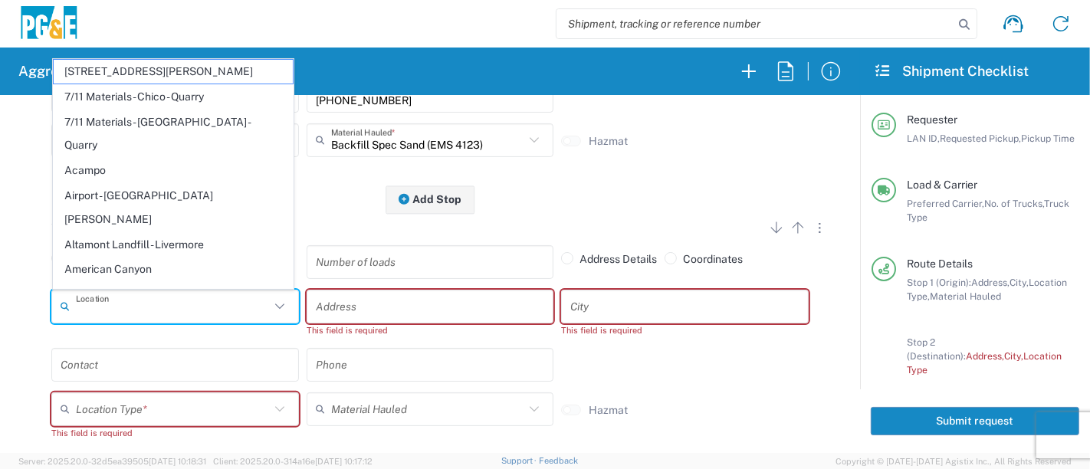
click at [173, 310] on input "text" at bounding box center [173, 306] width 194 height 27
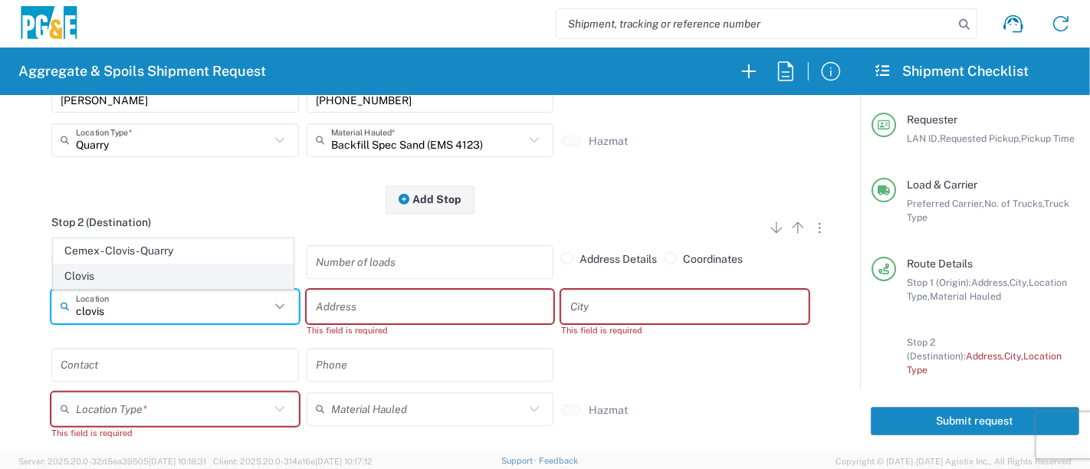
click at [129, 279] on span "Clovis" at bounding box center [174, 276] width 240 height 24
type input "Clovis"
type input "[STREET_ADDRESS]"
type input "Clovis"
type input "Business No Loading Dock"
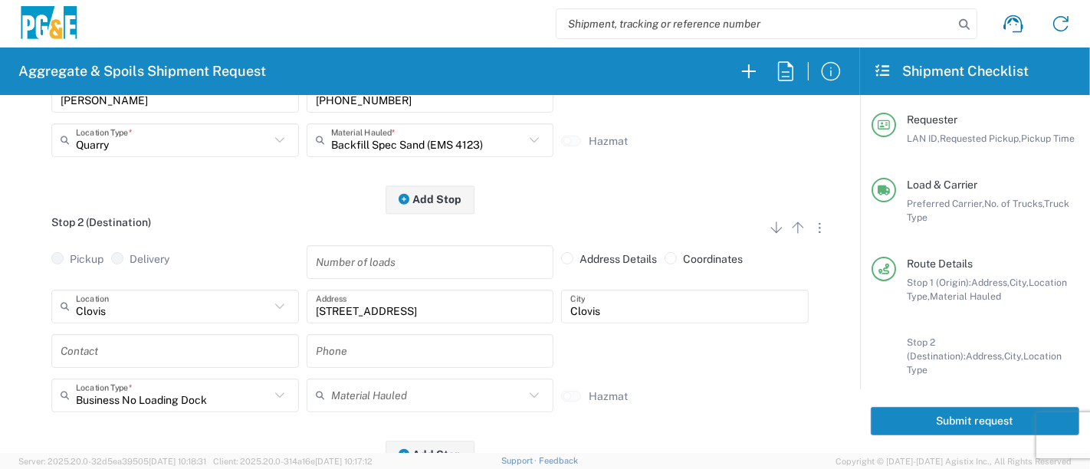
click at [175, 350] on input "text" at bounding box center [175, 350] width 229 height 27
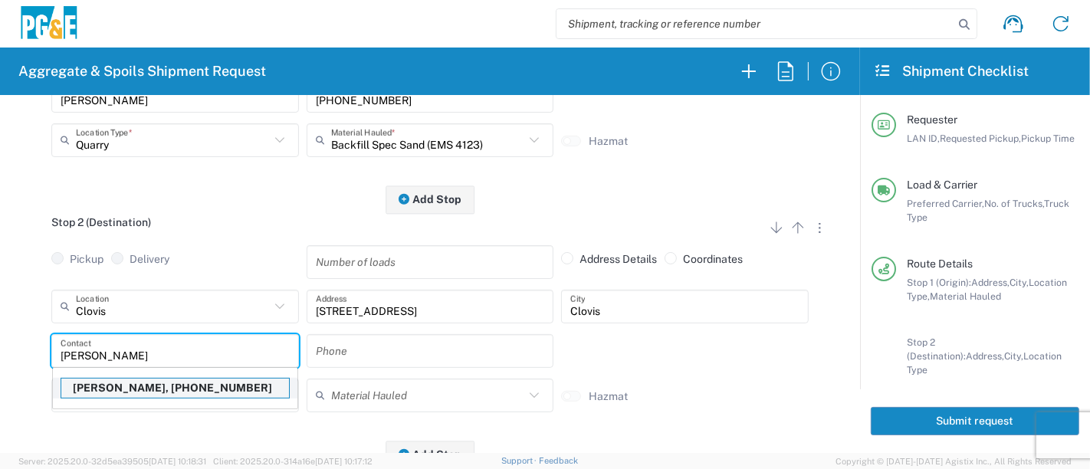
click at [155, 389] on p "[PERSON_NAME], [PHONE_NUMBER]" at bounding box center [175, 388] width 228 height 19
type input "[PERSON_NAME]"
type input "[PHONE_NUMBER]"
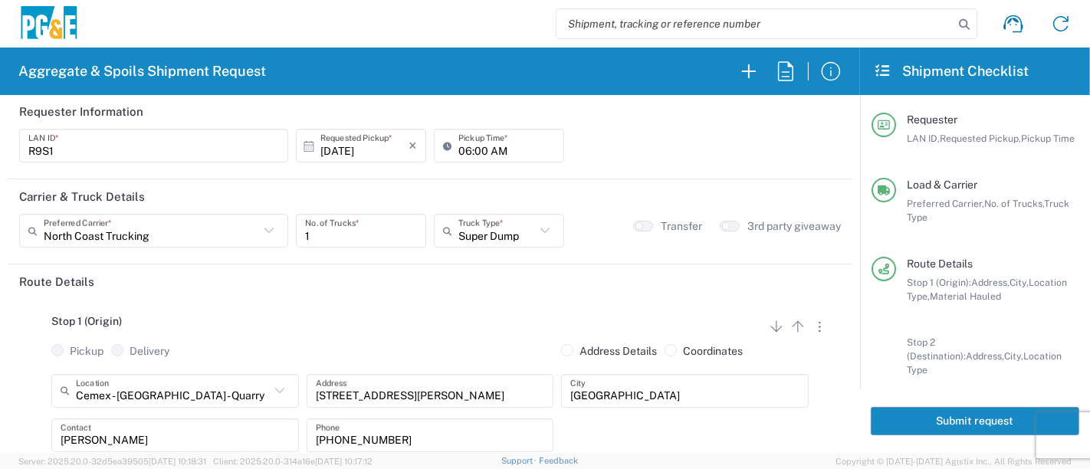
scroll to position [0, 0]
click at [990, 416] on button "Submit request" at bounding box center [974, 421] width 208 height 28
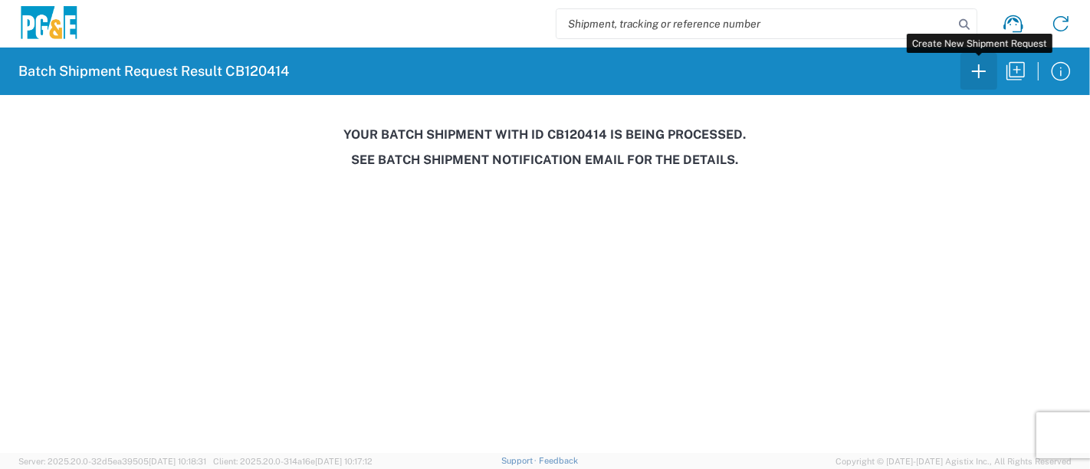
click at [983, 67] on icon "button" at bounding box center [978, 71] width 25 height 25
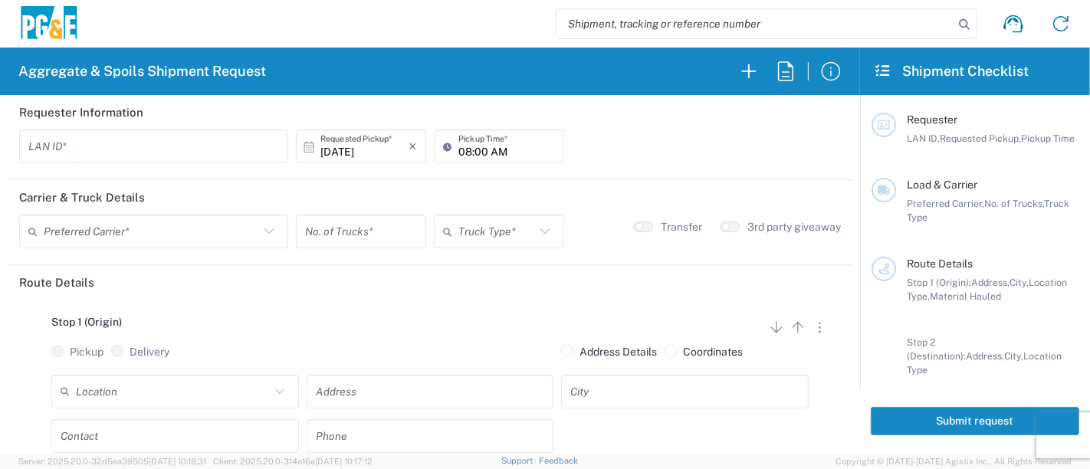
click at [100, 139] on input "text" at bounding box center [153, 146] width 251 height 27
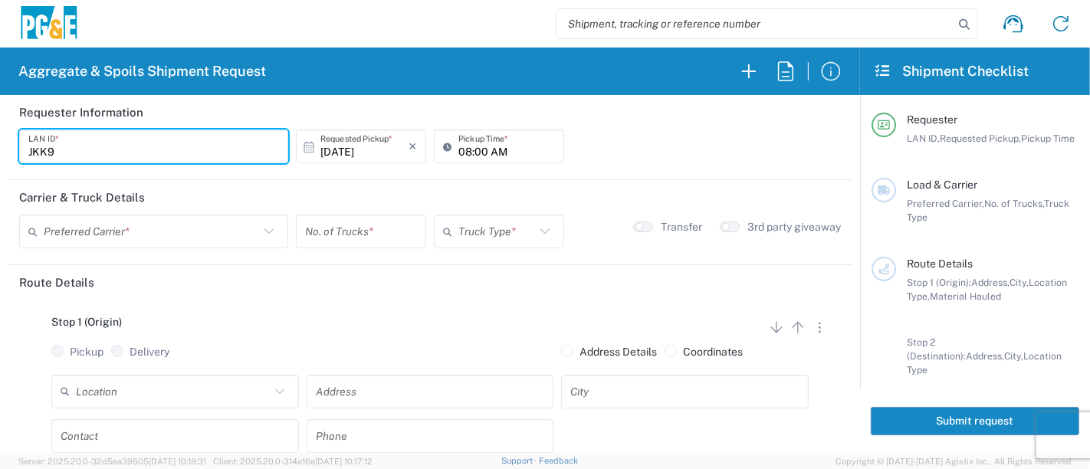
type input "JKK9"
click at [458, 143] on input "08:00 AM" at bounding box center [506, 146] width 97 height 27
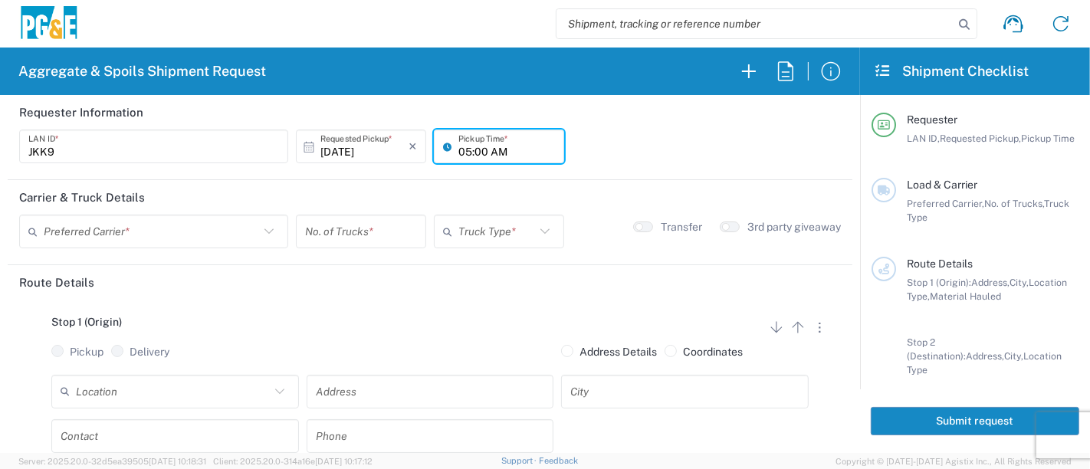
type input "05:00 AM"
click at [215, 231] on input "text" at bounding box center [151, 231] width 215 height 27
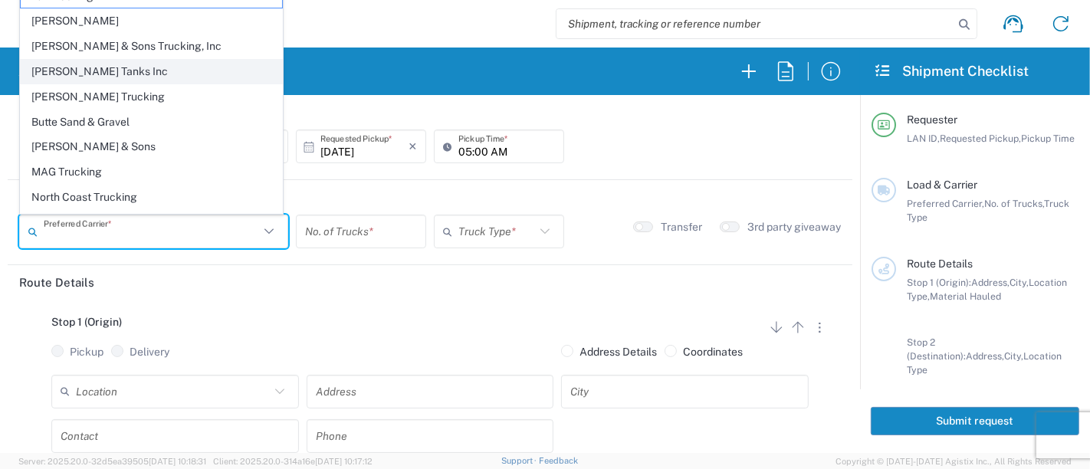
click at [80, 64] on span "[PERSON_NAME] Tanks Inc" at bounding box center [151, 72] width 261 height 24
type input "[PERSON_NAME] Tanks Inc"
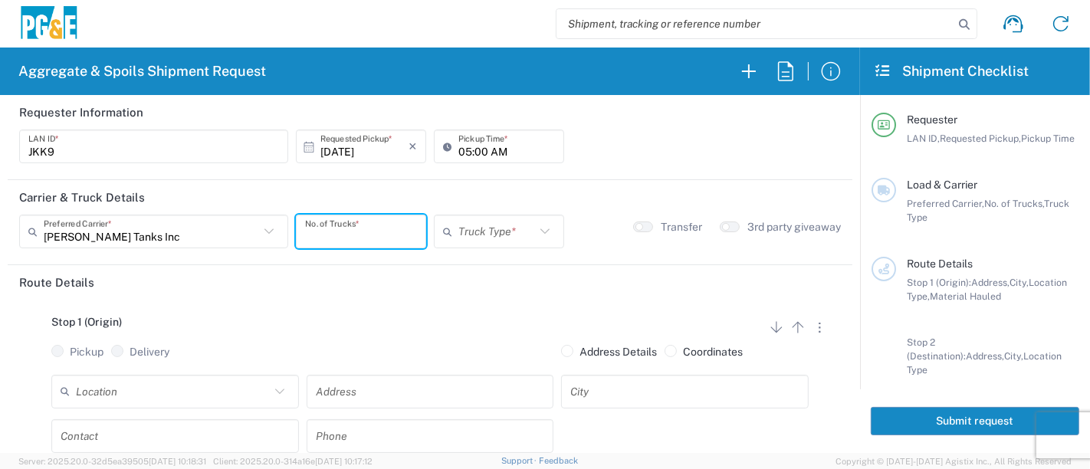
click at [333, 233] on input "number" at bounding box center [361, 231] width 112 height 27
type input "4"
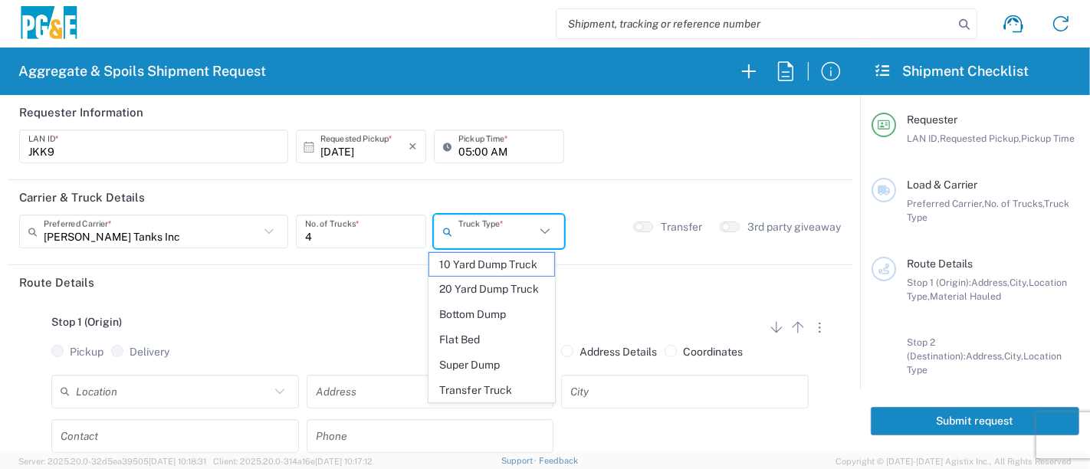
click at [515, 235] on input "text" at bounding box center [496, 231] width 77 height 27
click at [514, 289] on span "20 Yard Dump Truck" at bounding box center [492, 289] width 126 height 24
type input "20 Yard Dump Truck"
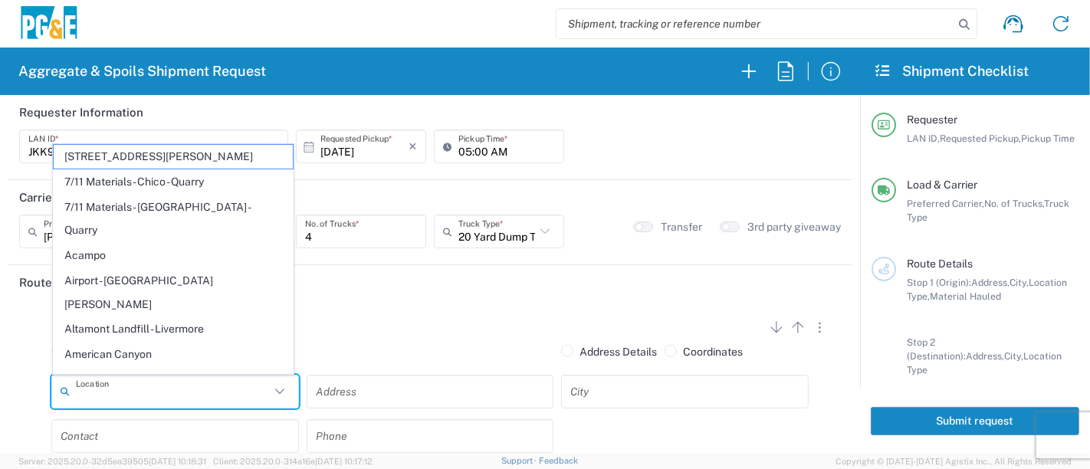
click at [234, 393] on input "text" at bounding box center [173, 391] width 194 height 27
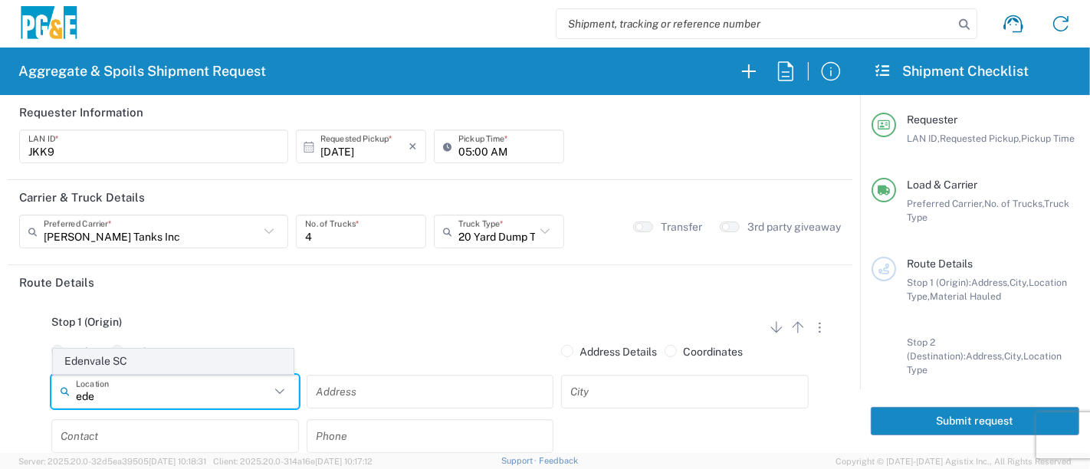
click at [228, 369] on span "Edenvale SC" at bounding box center [174, 361] width 240 height 24
type input "Edenvale SC"
type input "[STREET_ADDRESS][PERSON_NAME]"
type input "[GEOGRAPHIC_DATA][PERSON_NAME]"
type input "Business No Loading Dock"
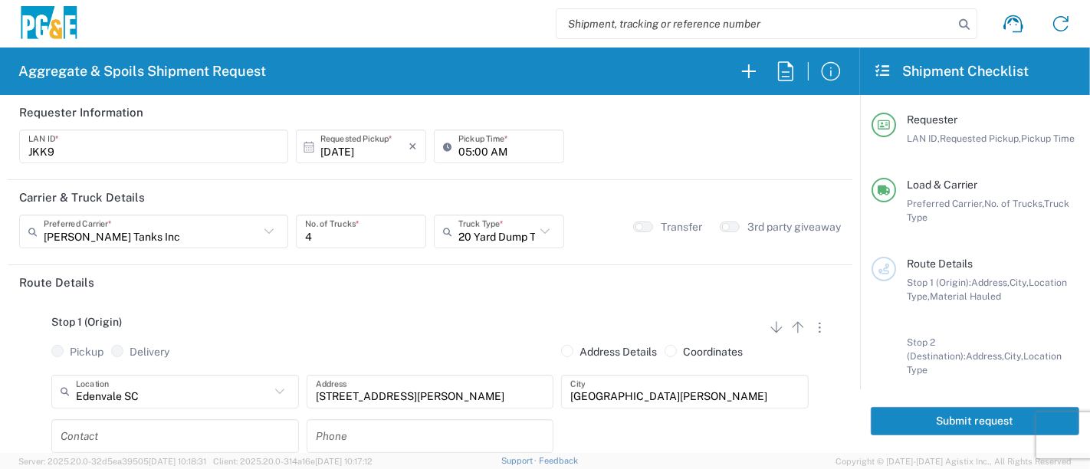
click at [156, 441] on input "text" at bounding box center [175, 435] width 229 height 27
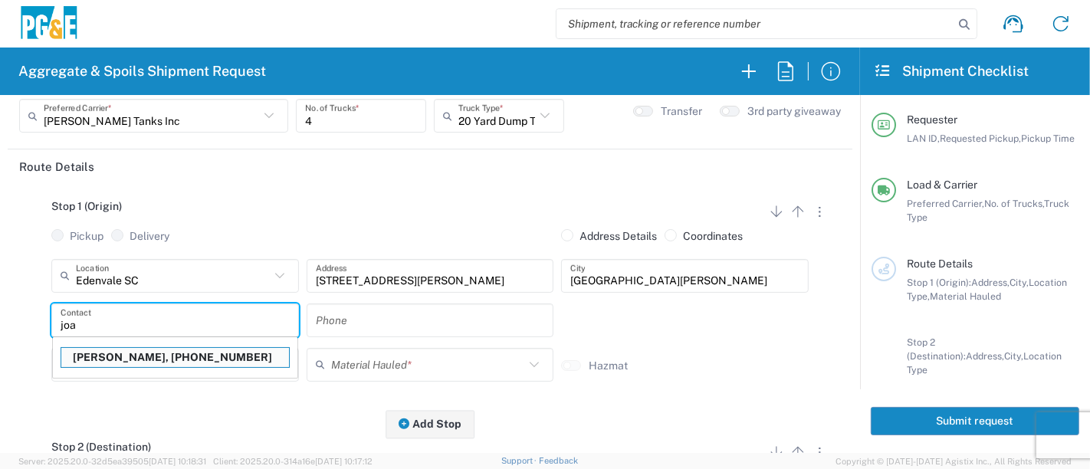
scroll to position [284, 0]
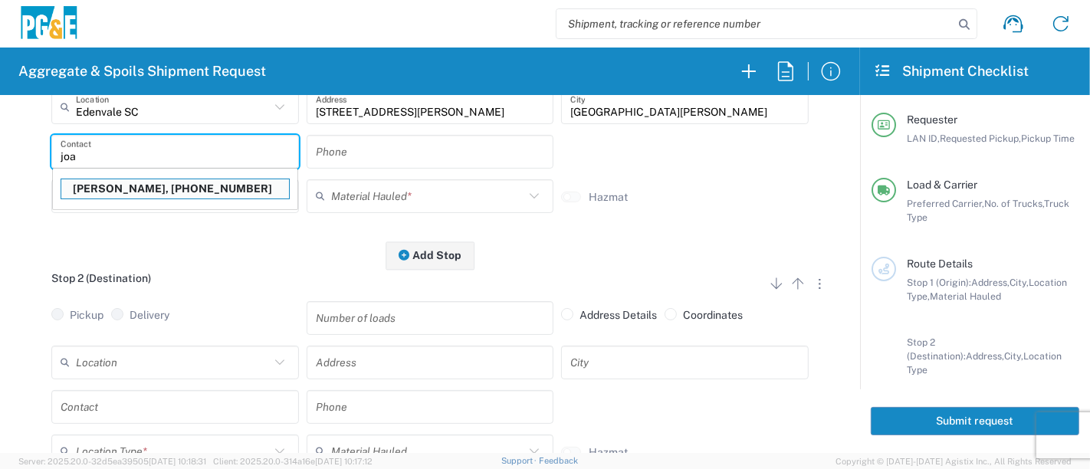
click at [169, 190] on p "[PERSON_NAME], [PHONE_NUMBER]" at bounding box center [175, 188] width 228 height 19
type input "[PERSON_NAME]"
type input "[PHONE_NUMBER]"
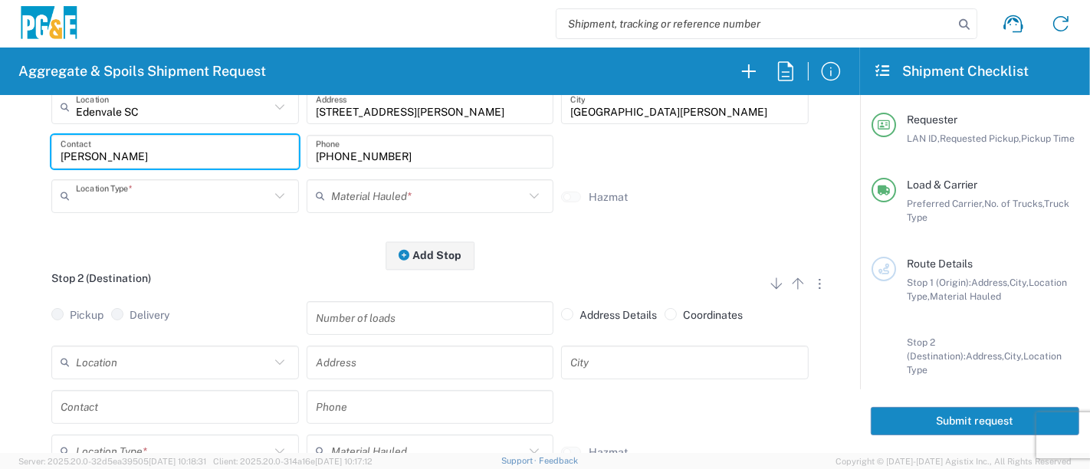
click at [169, 190] on input "text" at bounding box center [173, 195] width 194 height 27
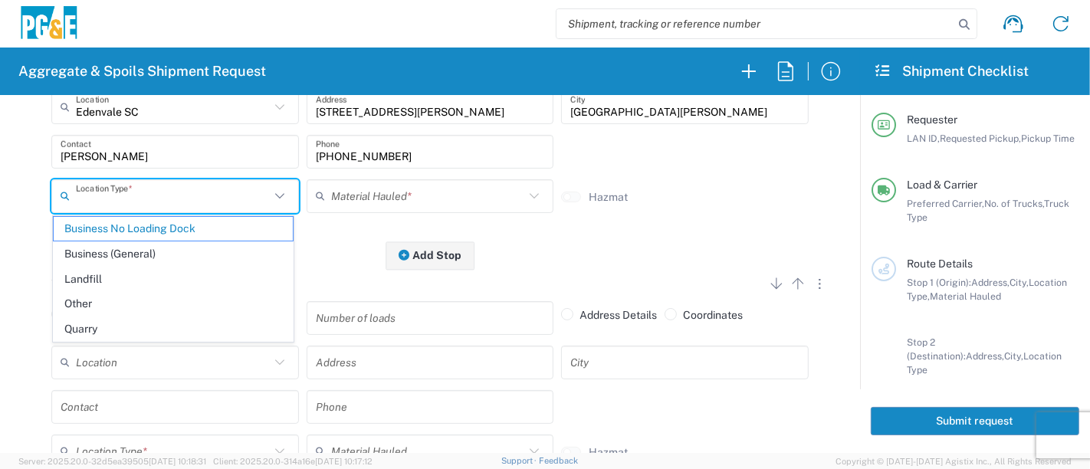
click at [211, 364] on input "text" at bounding box center [173, 362] width 194 height 27
type input "Business No Loading Dock"
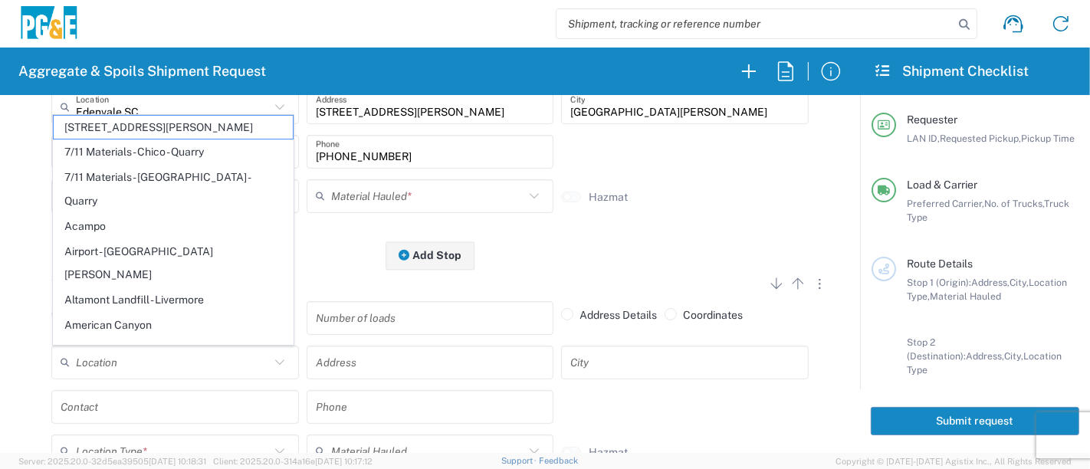
click at [334, 253] on div "Stop 1 (Origin) Add Stop Above Add Stop Below Remove Stop Pickup Delivery Addre…" at bounding box center [429, 135] width 821 height 241
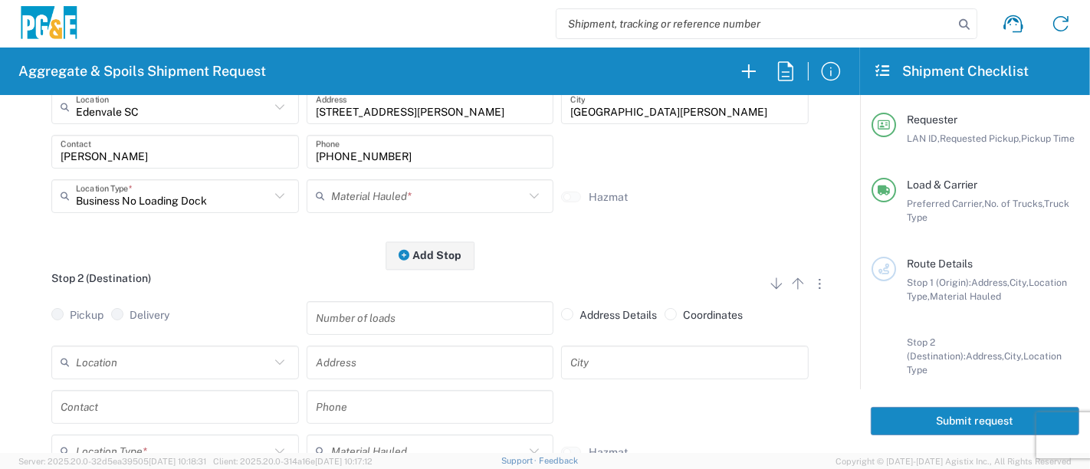
click at [361, 189] on input "text" at bounding box center [428, 195] width 194 height 27
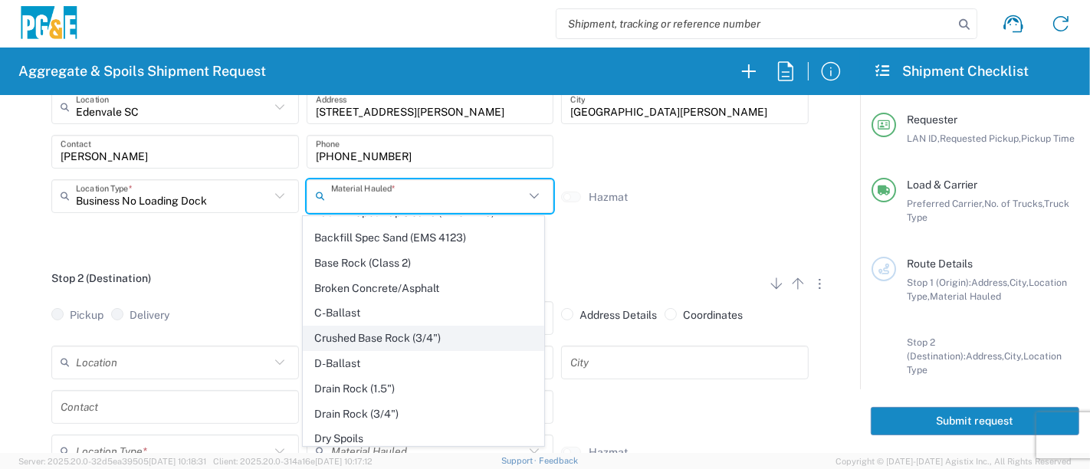
scroll to position [255, 0]
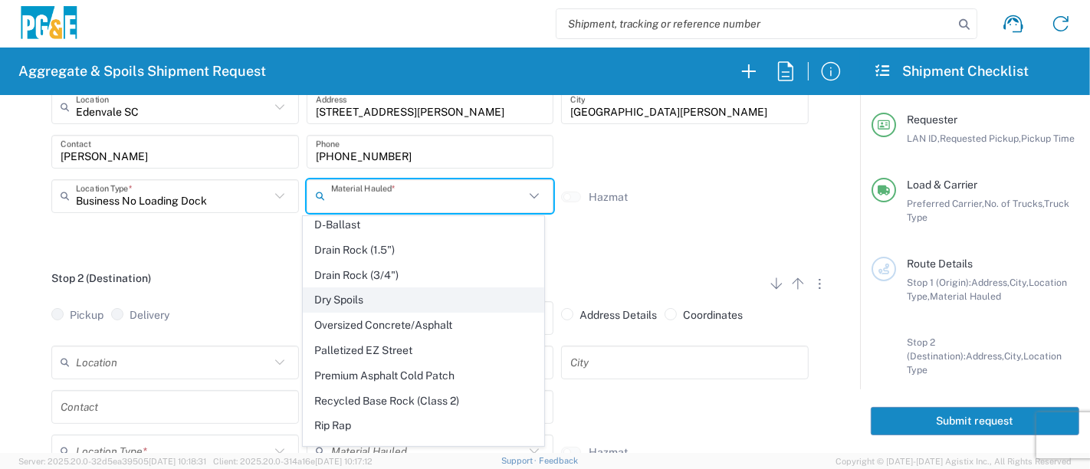
click at [387, 297] on span "Dry Spoils" at bounding box center [423, 300] width 240 height 24
type input "Dry Spoils"
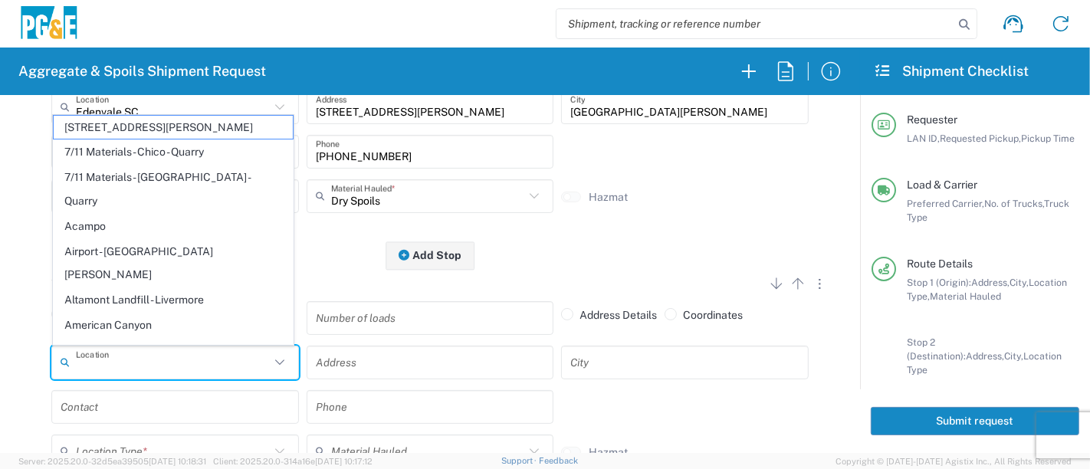
click at [177, 364] on input "text" at bounding box center [173, 362] width 194 height 27
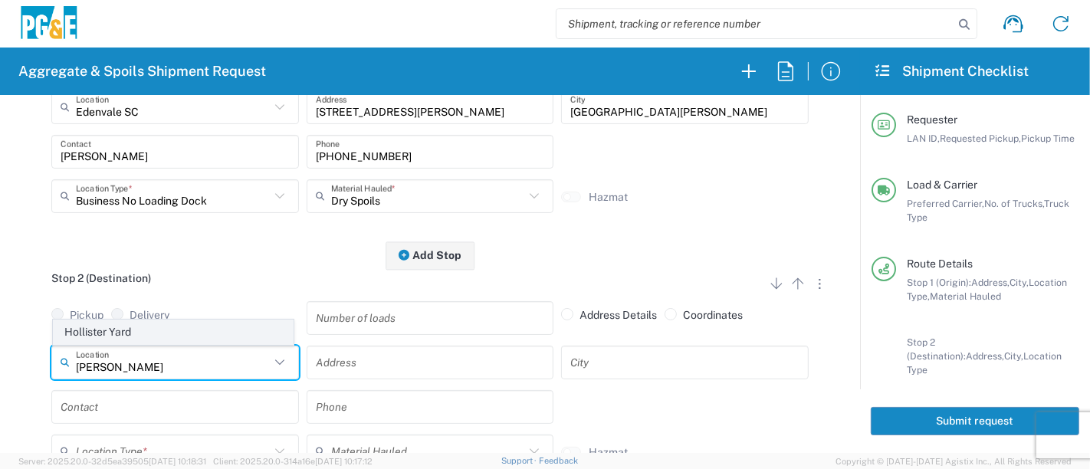
click at [168, 333] on span "Hollister Yard" at bounding box center [174, 332] width 240 height 24
type input "Hollister Yard"
type input "[STREET_ADDRESS]"
type input "Hollister"
type input "Business No Loading Dock"
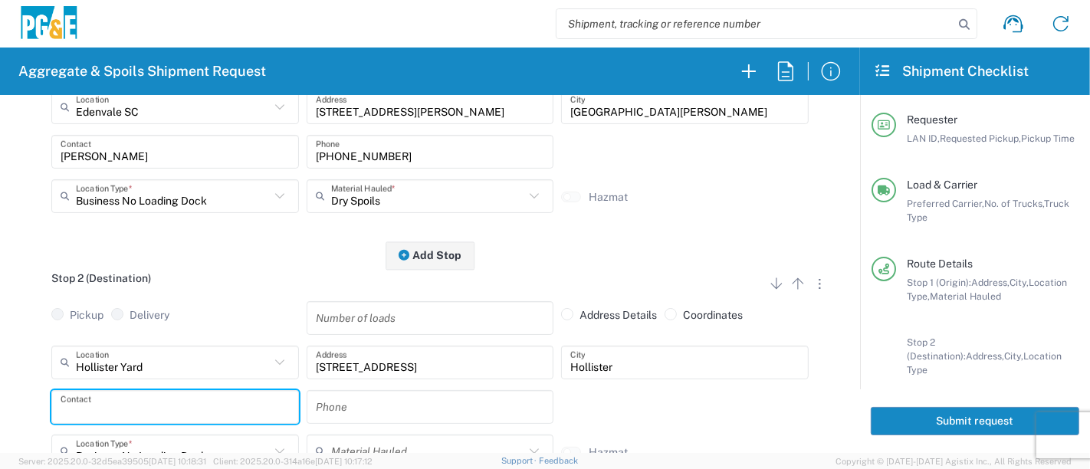
click at [156, 410] on input "text" at bounding box center [175, 406] width 229 height 27
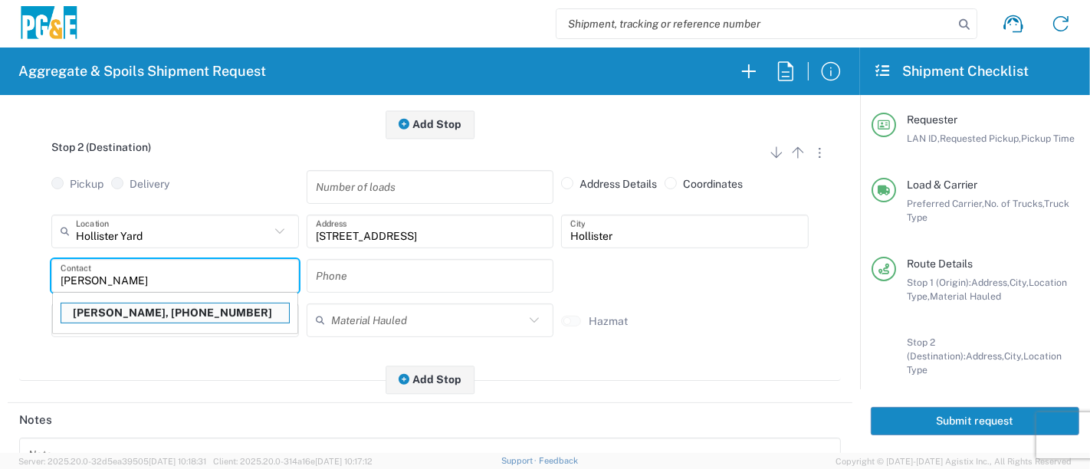
scroll to position [455, 0]
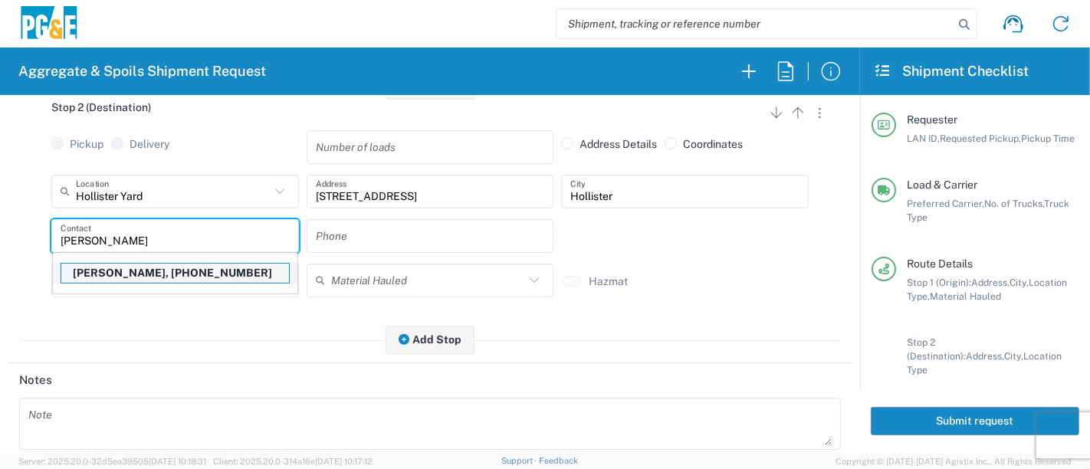
click at [153, 268] on p "[PERSON_NAME], [PHONE_NUMBER]" at bounding box center [175, 273] width 228 height 19
type input "[PERSON_NAME]"
type input "[PHONE_NUMBER]"
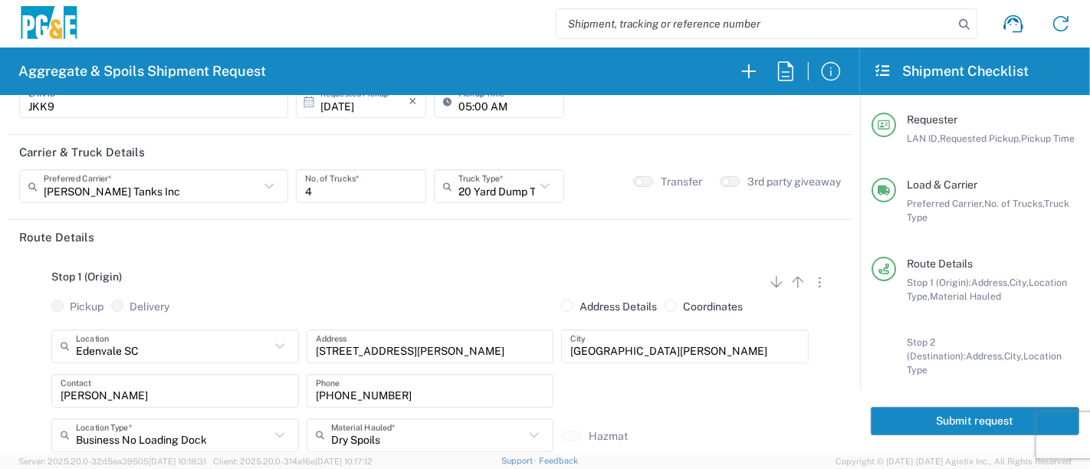
scroll to position [0, 0]
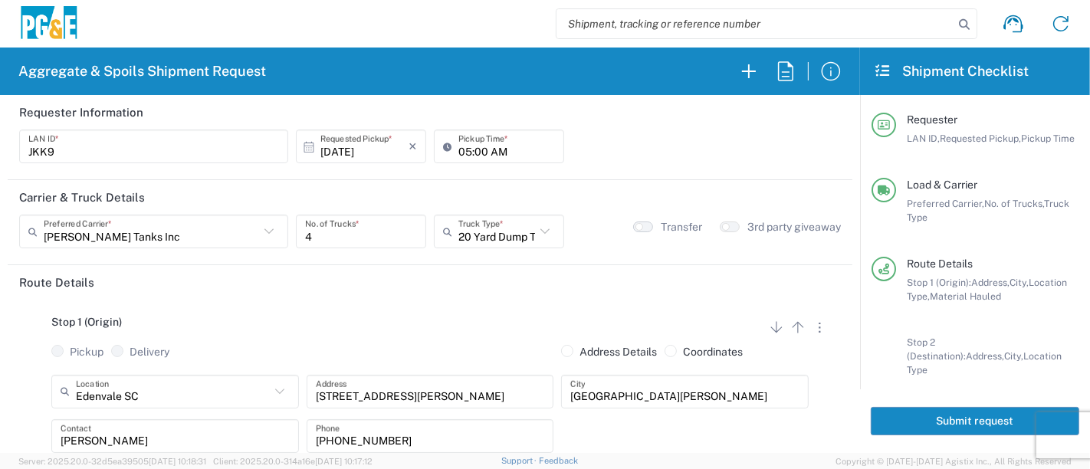
click at [639, 228] on button "button" at bounding box center [643, 226] width 20 height 11
drag, startPoint x: 900, startPoint y: 415, endPoint x: 910, endPoint y: 417, distance: 11.0
click at [900, 415] on button "Submit request" at bounding box center [974, 421] width 208 height 28
